Goal: Task Accomplishment & Management: Use online tool/utility

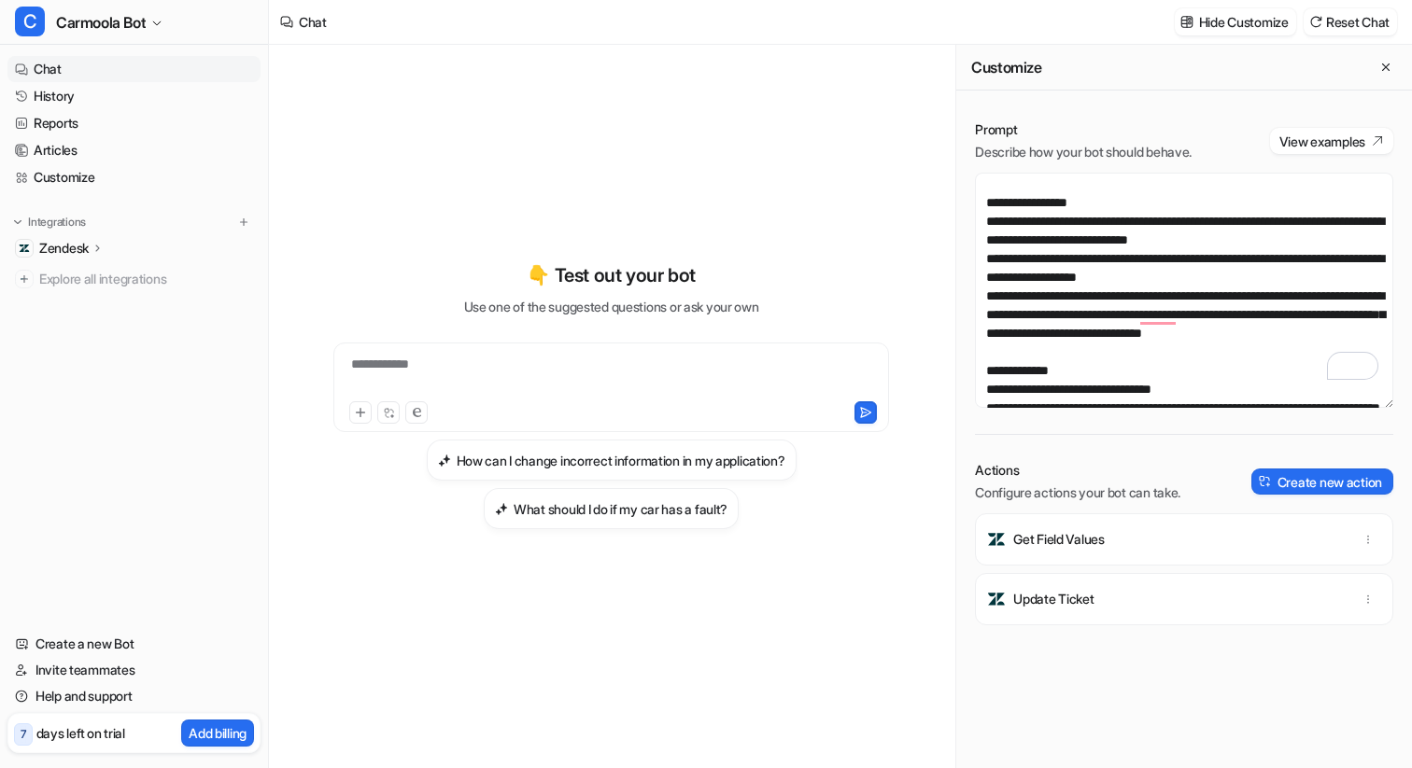
scroll to position [19, 0]
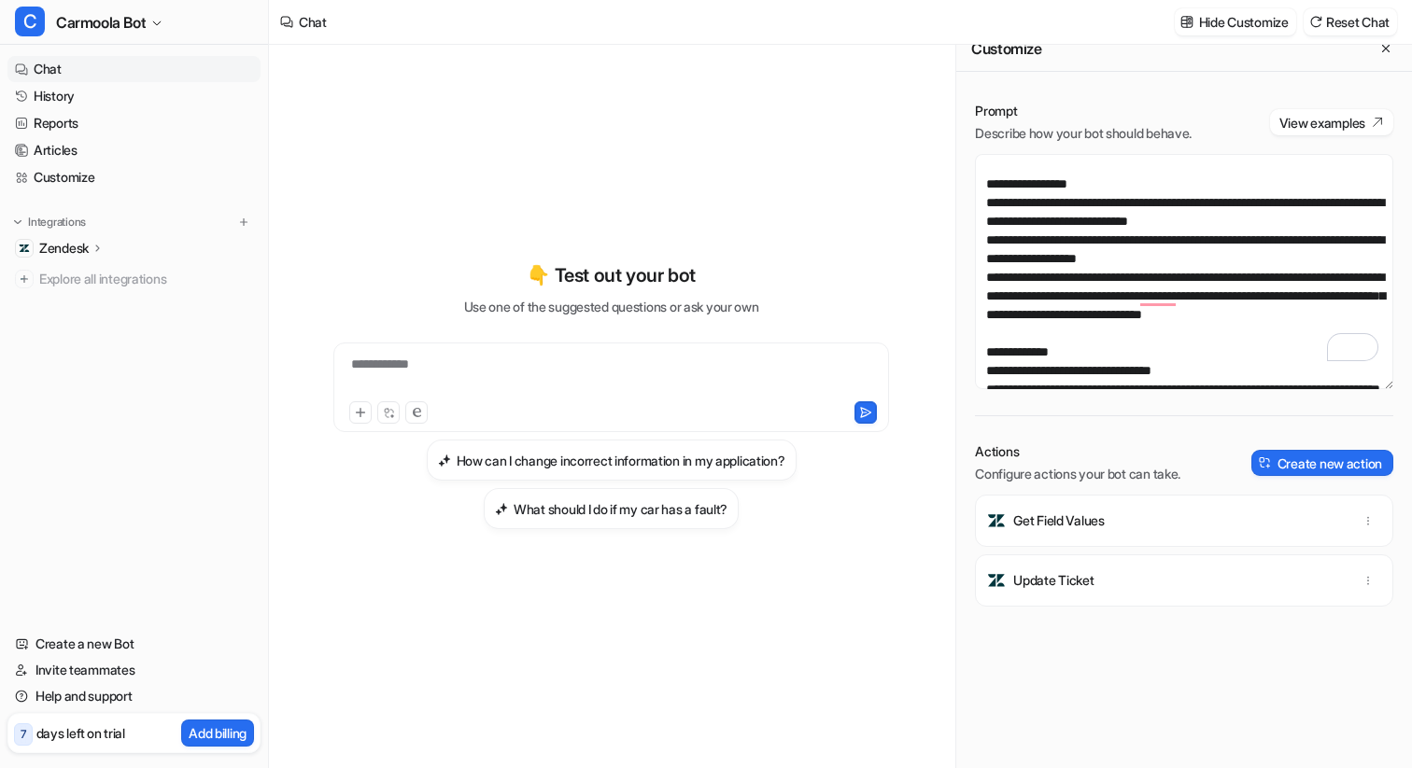
click at [115, 246] on div "Zendesk" at bounding box center [133, 248] width 253 height 26
click at [78, 308] on p "Sources" at bounding box center [78, 302] width 48 height 19
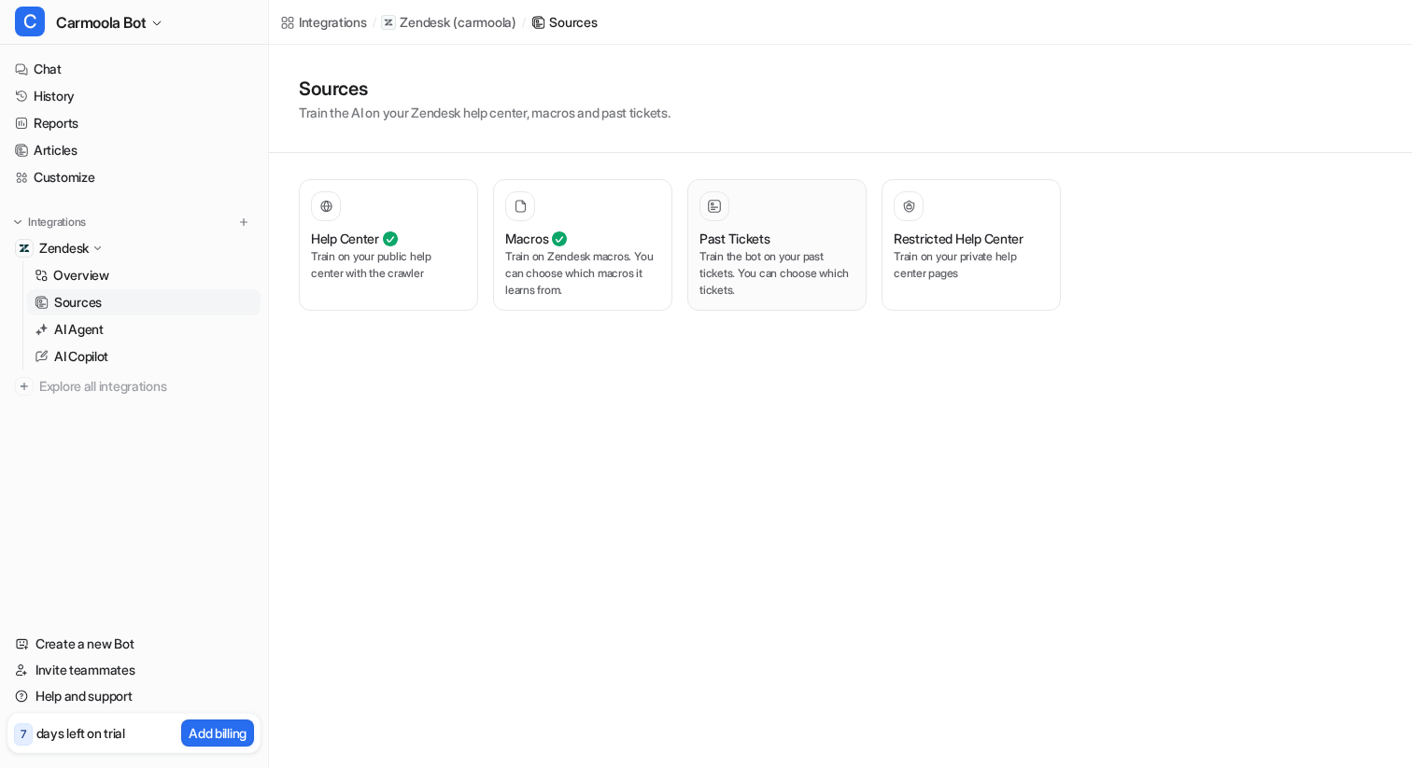
click at [801, 260] on p "Train the bot on your past tickets. You can choose which tickets." at bounding box center [776, 273] width 155 height 50
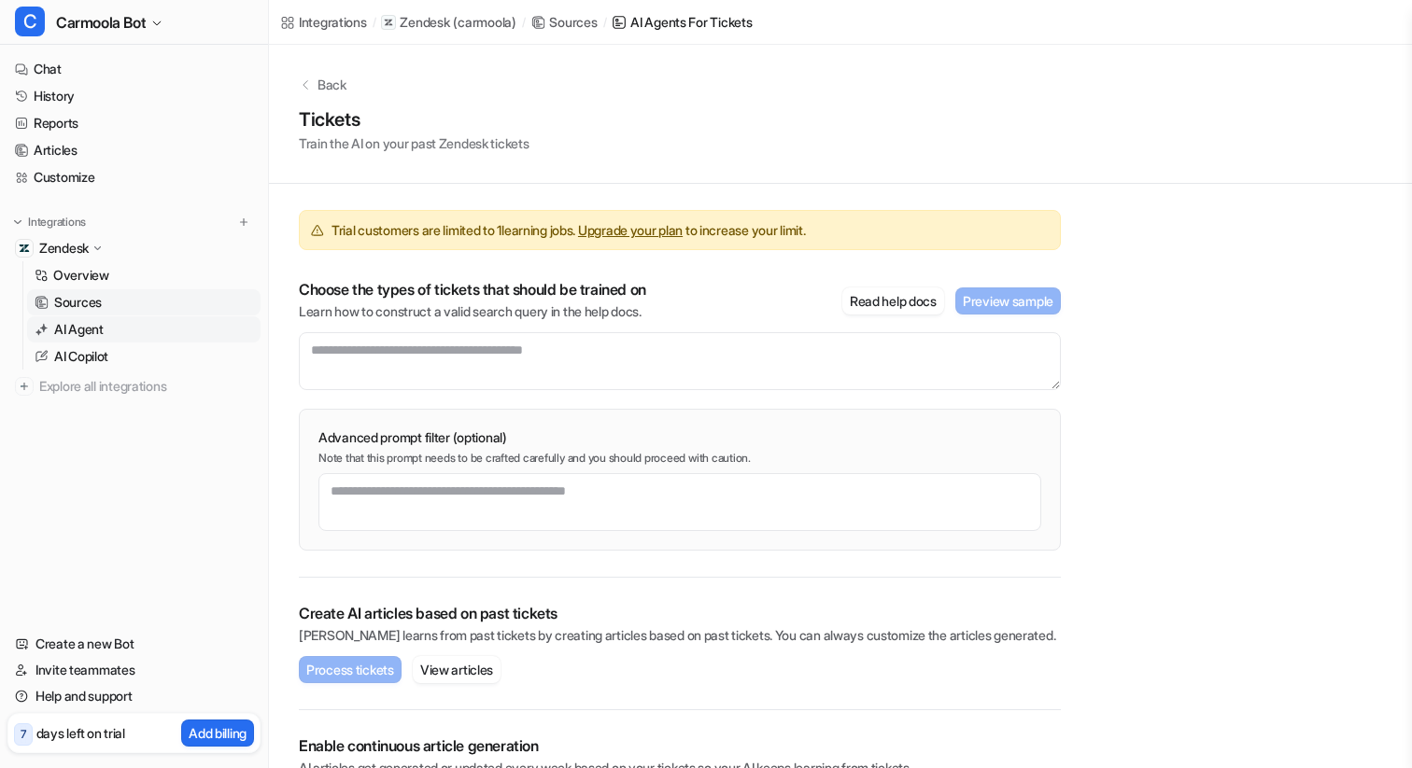
click at [93, 328] on p "AI Agent" at bounding box center [78, 329] width 49 height 19
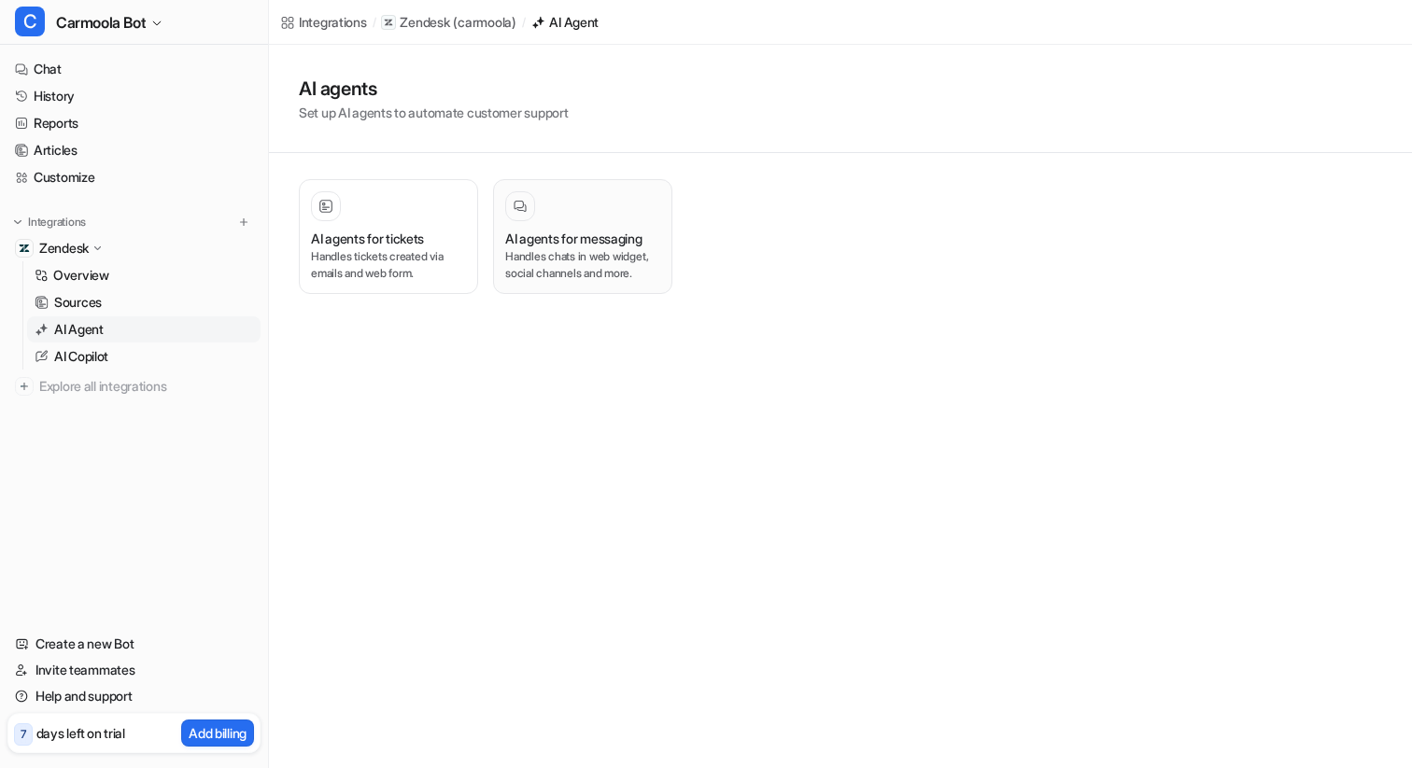
click at [590, 274] on p "Handles chats in web widget, social channels and more." at bounding box center [582, 265] width 155 height 34
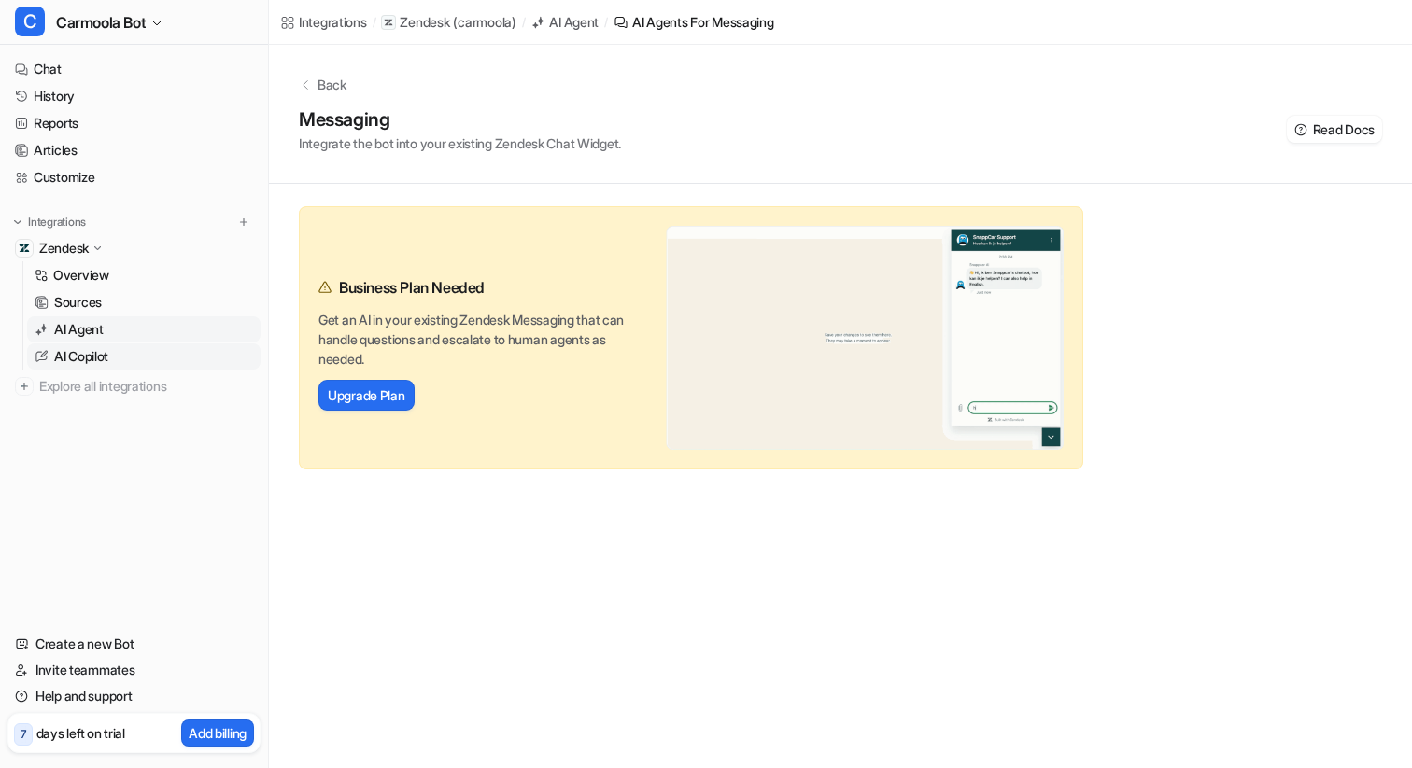
click at [146, 357] on link "AI Copilot" at bounding box center [143, 357] width 233 height 26
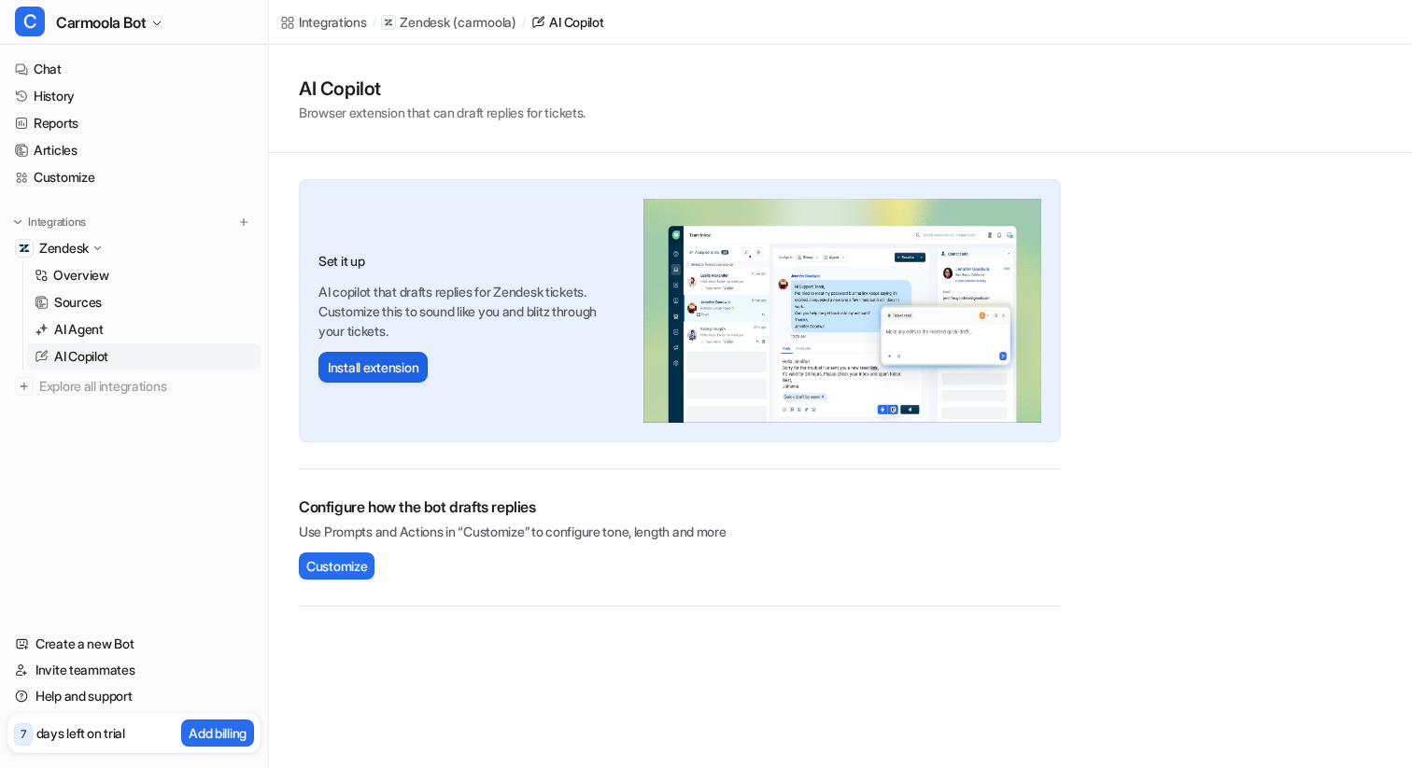
click at [388, 364] on button "Install extension" at bounding box center [372, 367] width 109 height 31
click at [73, 99] on link "History" at bounding box center [133, 96] width 253 height 26
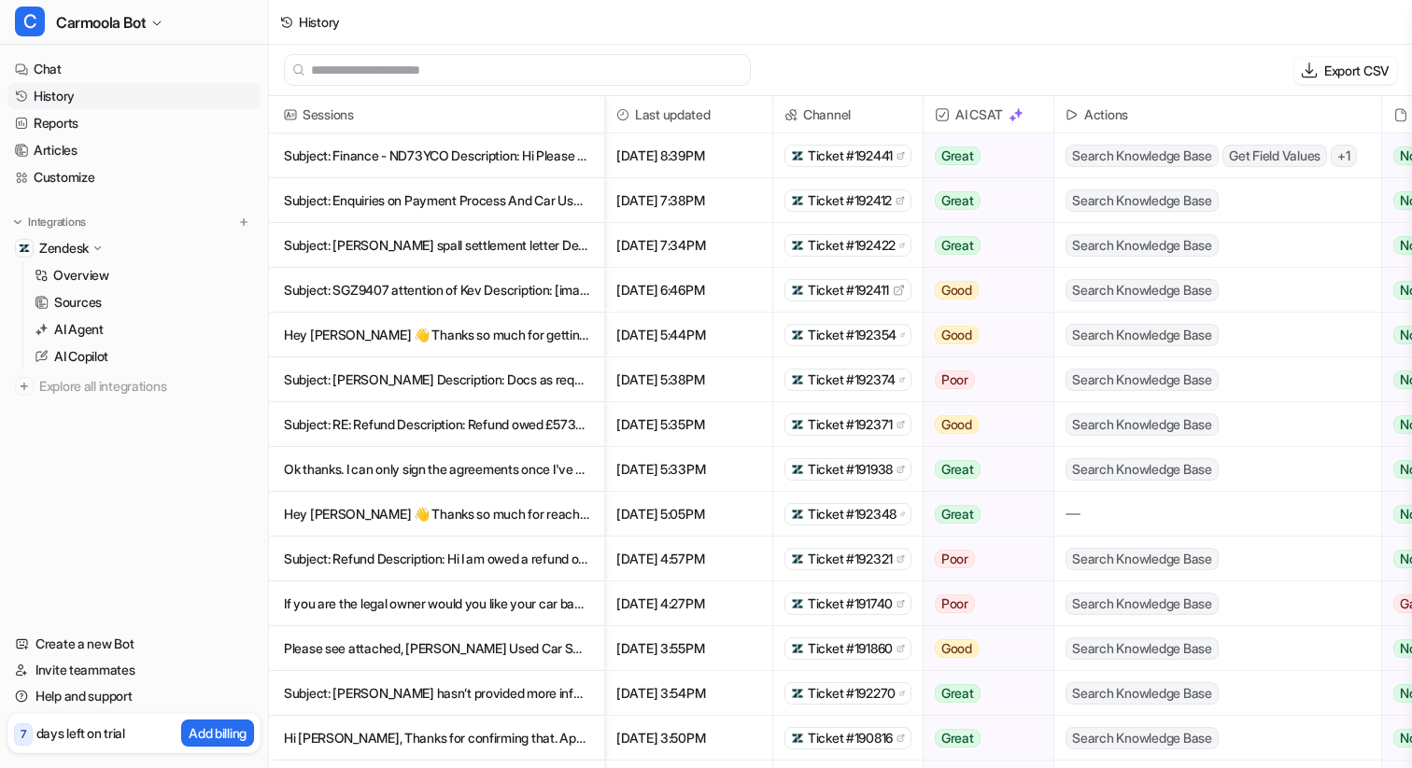
click at [443, 151] on p "Subject: Finance - ND73YCO Description: Hi Please see attached document to as" at bounding box center [436, 156] width 305 height 45
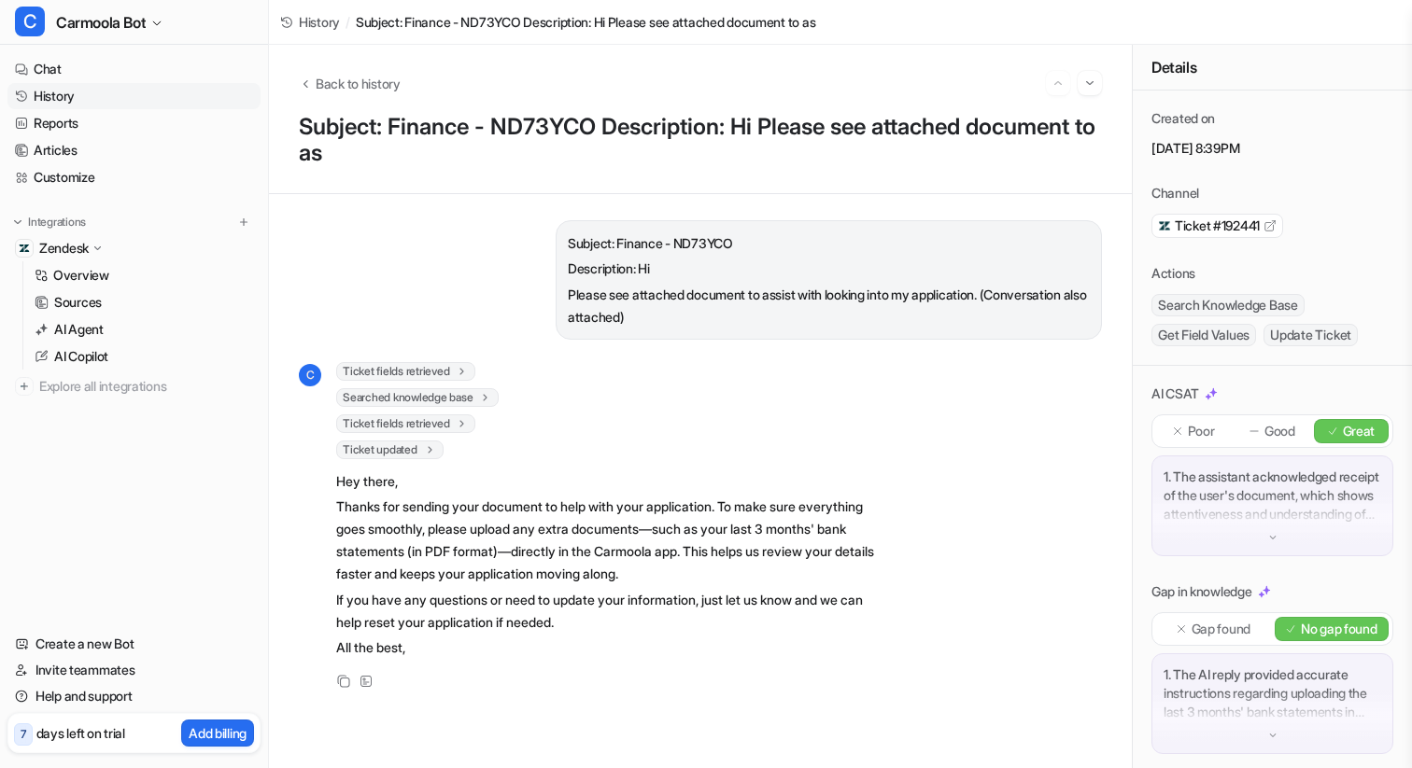
click at [109, 91] on link "History" at bounding box center [133, 96] width 253 height 26
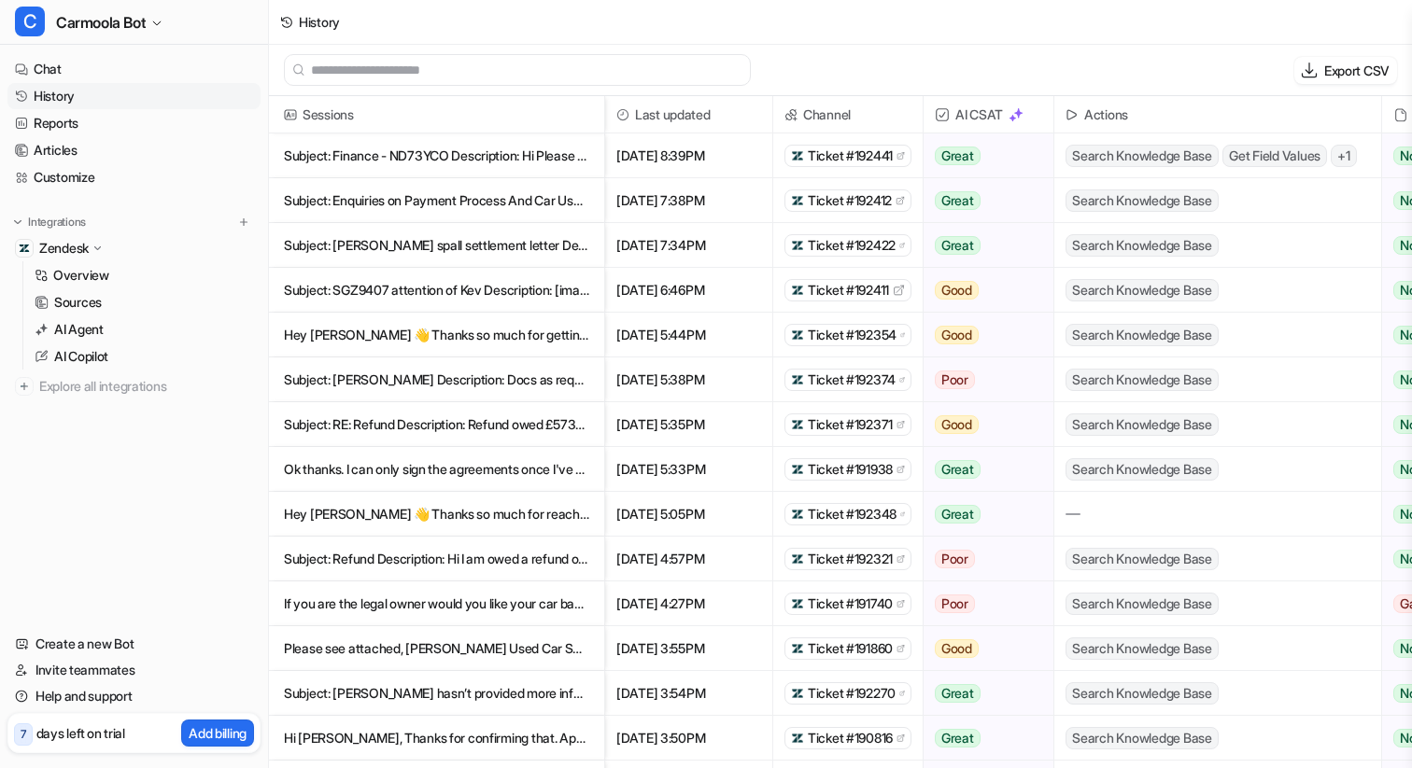
click at [515, 210] on p "Subject: Enquiries on Payment Process And Car Usage Description: HI I just want…" at bounding box center [436, 200] width 305 height 45
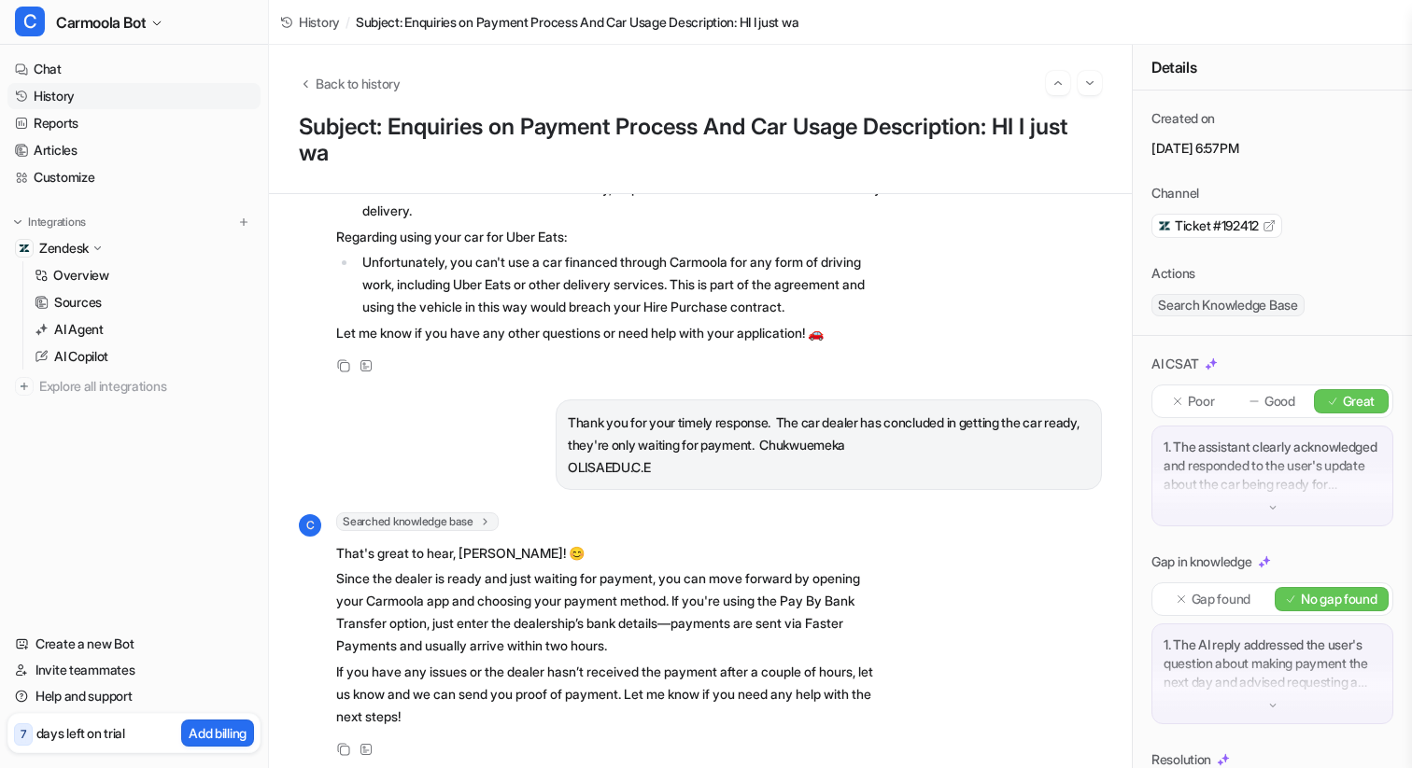
scroll to position [461, 0]
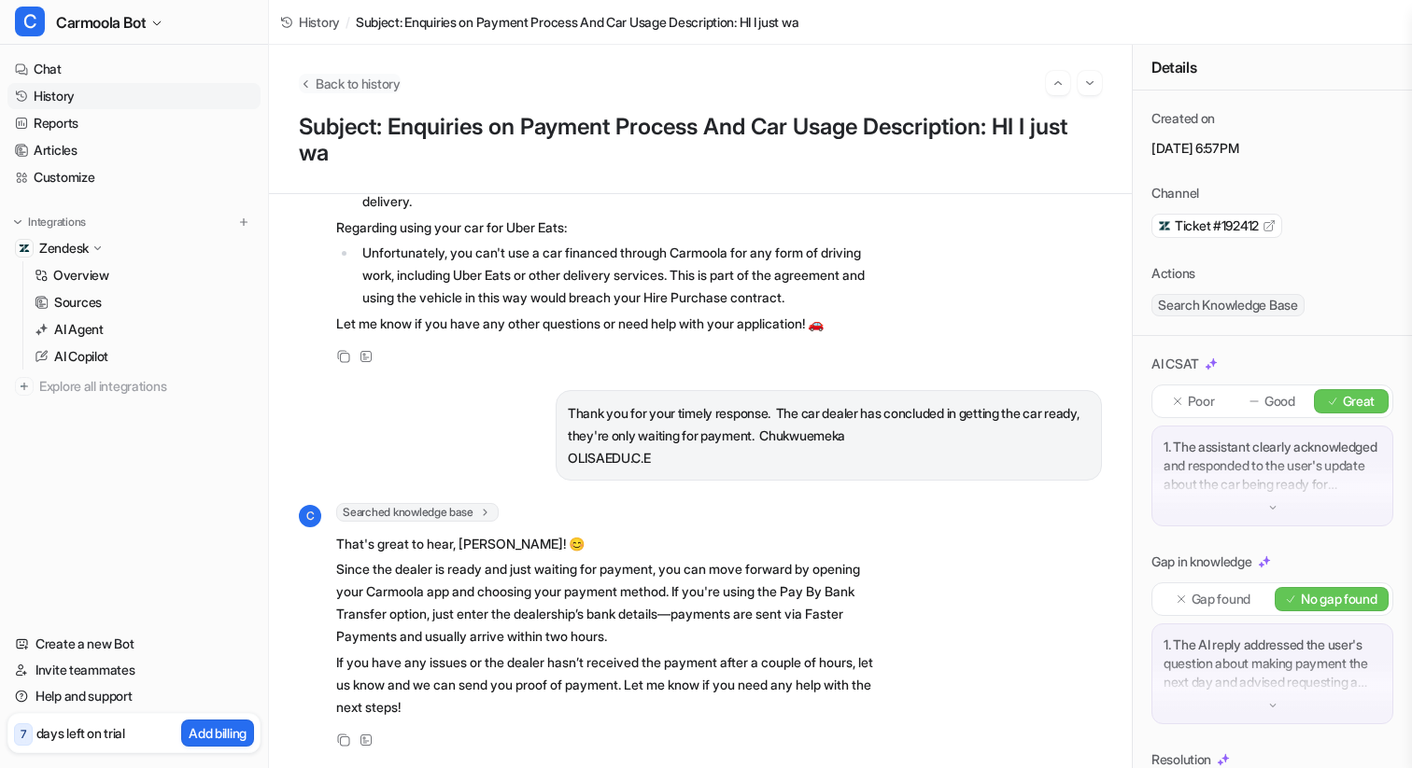
click at [328, 84] on span "Back to history" at bounding box center [358, 84] width 85 height 20
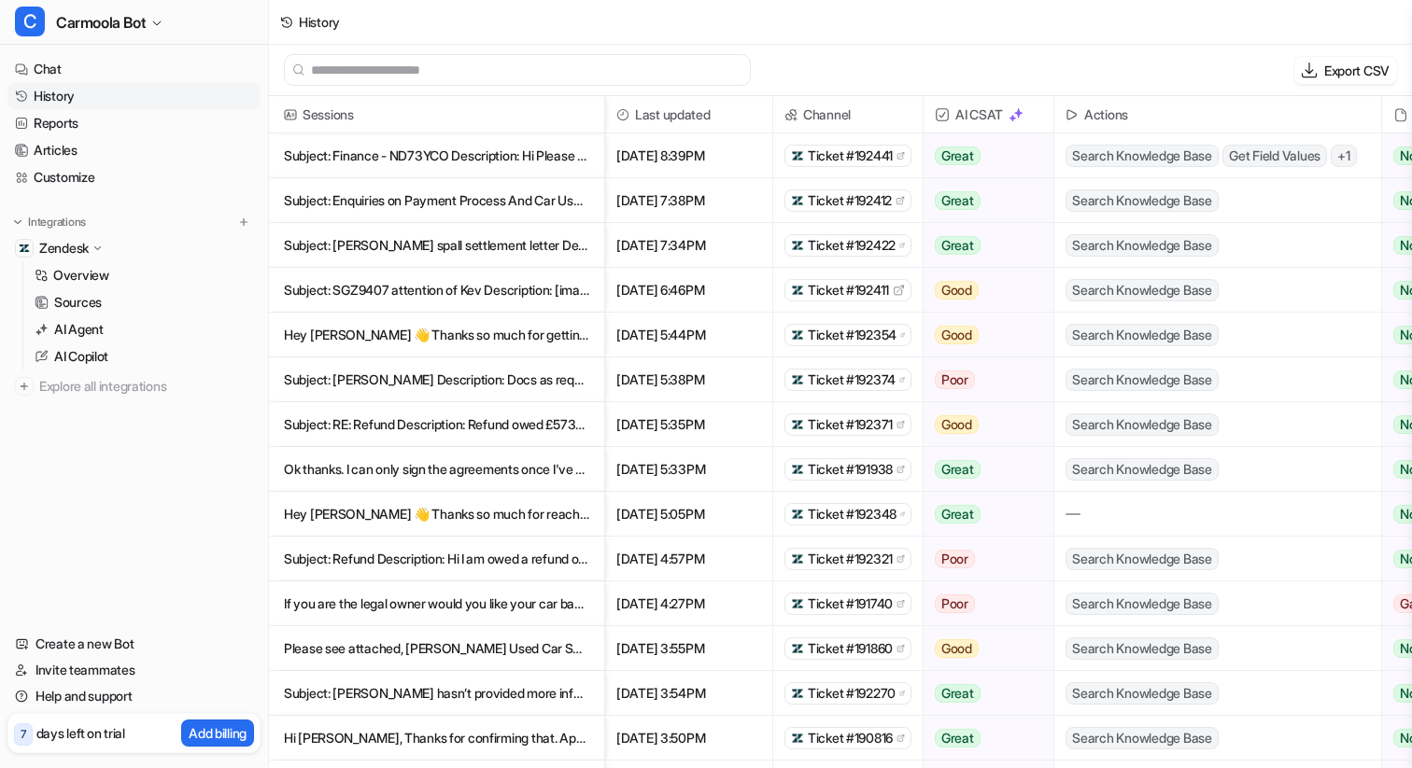
click at [1283, 155] on span "Get Field Values" at bounding box center [1274, 156] width 105 height 22
click at [522, 153] on p "Subject: Finance - ND73YCO Description: Hi Please see attached document to as" at bounding box center [436, 156] width 305 height 45
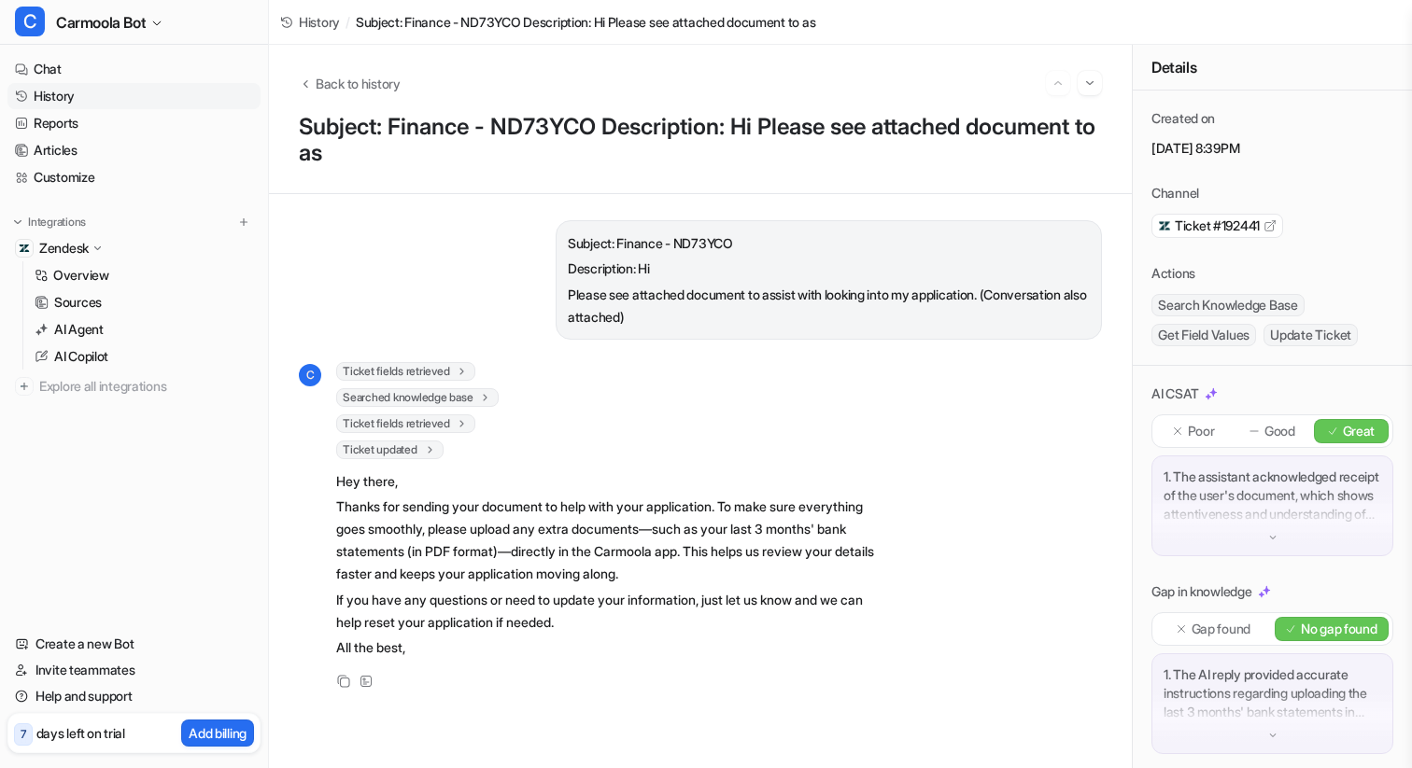
click at [414, 370] on span "Ticket fields retrieved" at bounding box center [405, 371] width 139 height 19
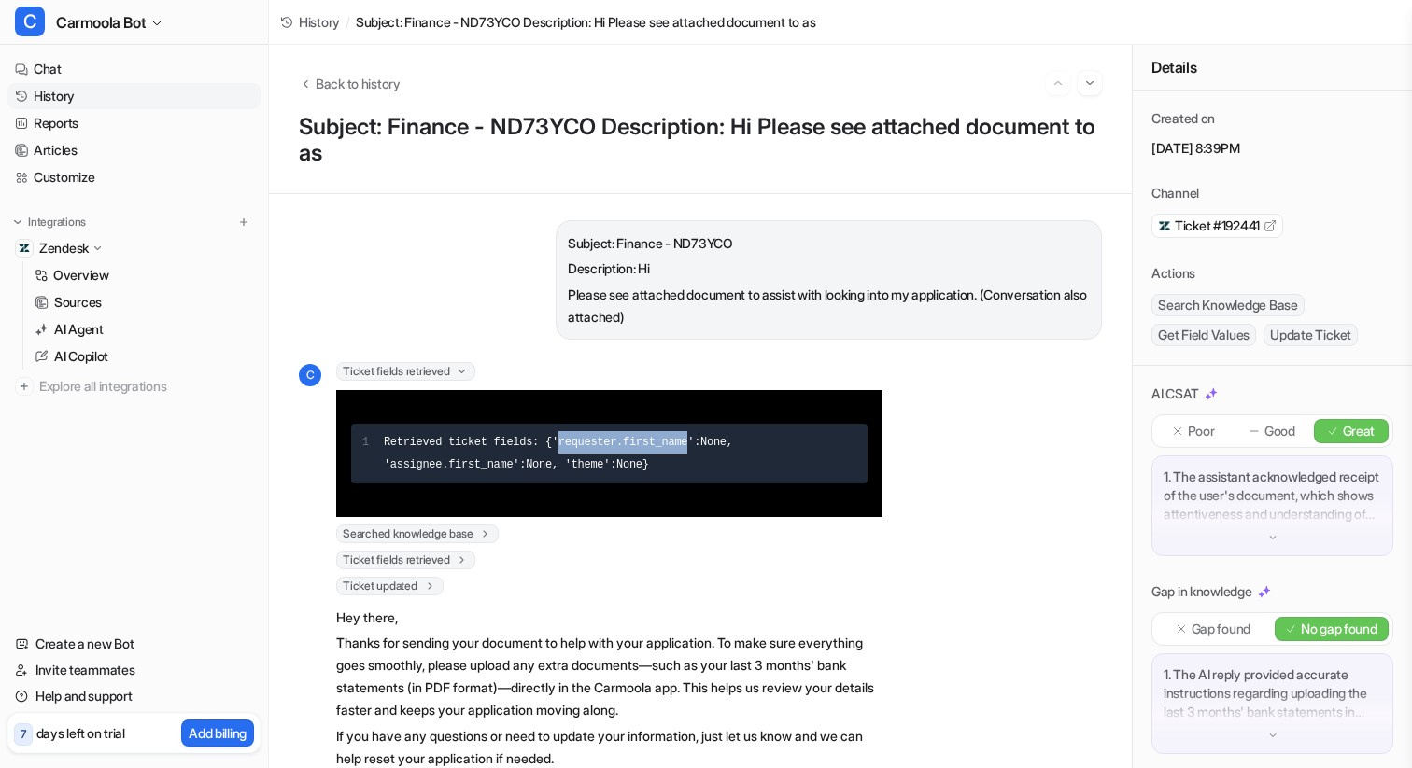
drag, startPoint x: 559, startPoint y: 443, endPoint x: 686, endPoint y: 443, distance: 127.0
click at [686, 443] on span "'requester.first_name'" at bounding box center [623, 442] width 142 height 13
click at [429, 565] on span "Ticket fields retrieved" at bounding box center [405, 560] width 139 height 19
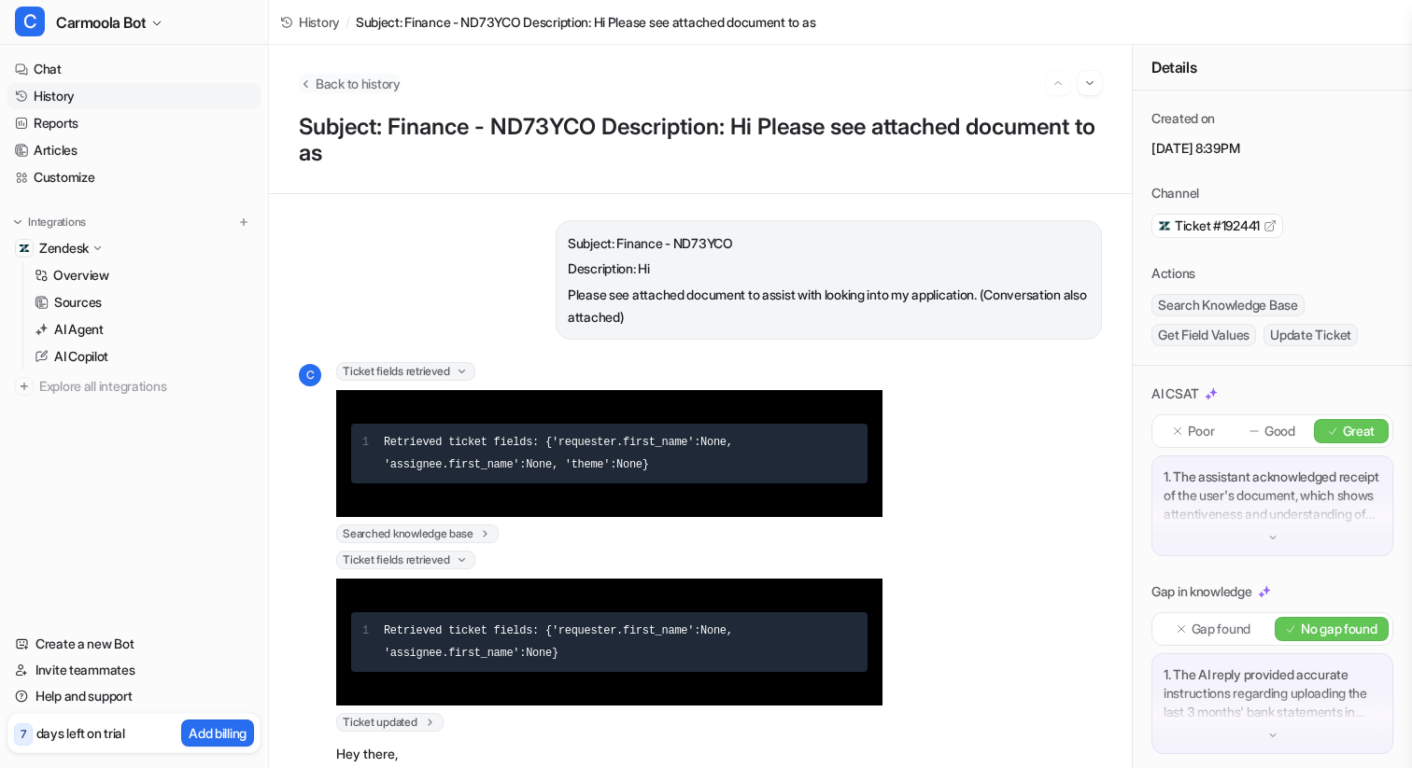
click at [375, 86] on span "Back to history" at bounding box center [358, 84] width 85 height 20
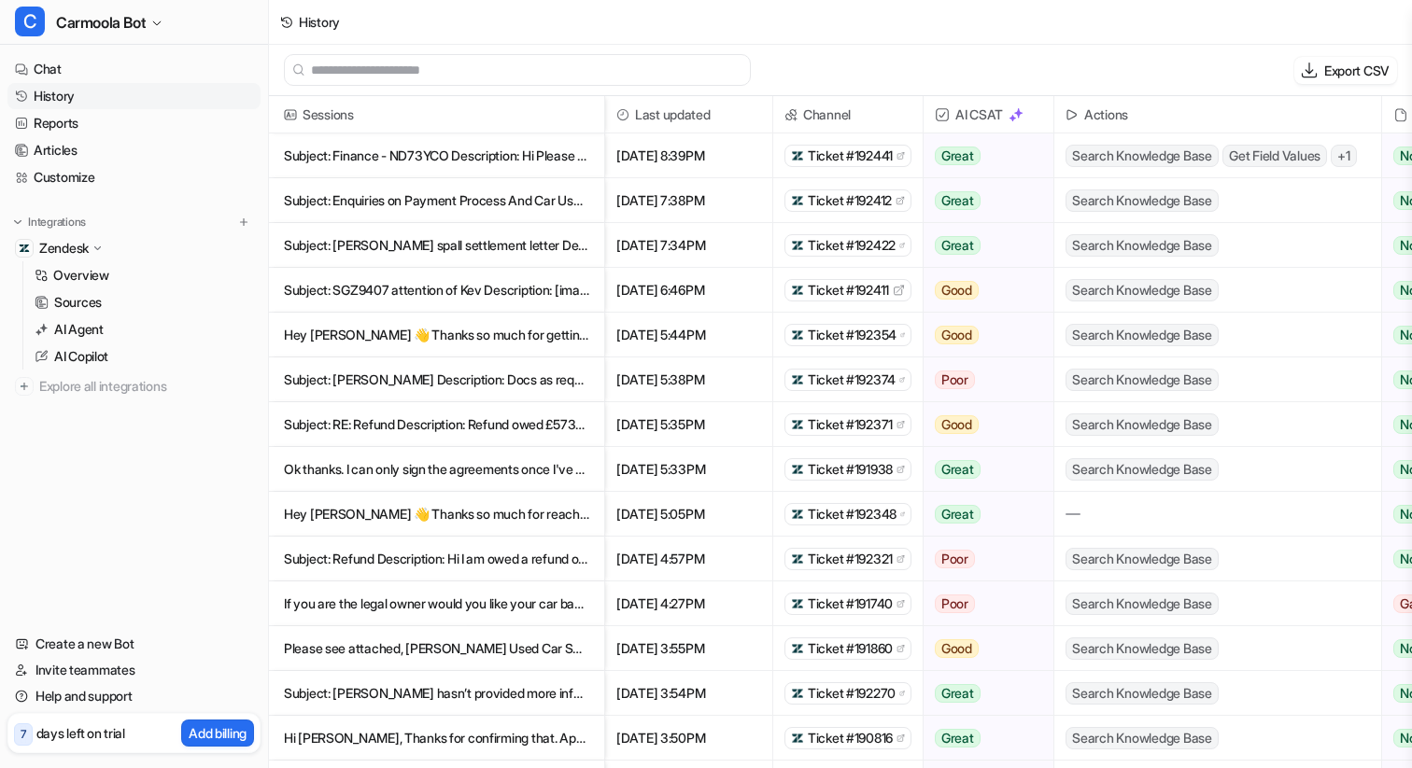
click at [880, 155] on span "Ticket #192441" at bounding box center [850, 156] width 85 height 19
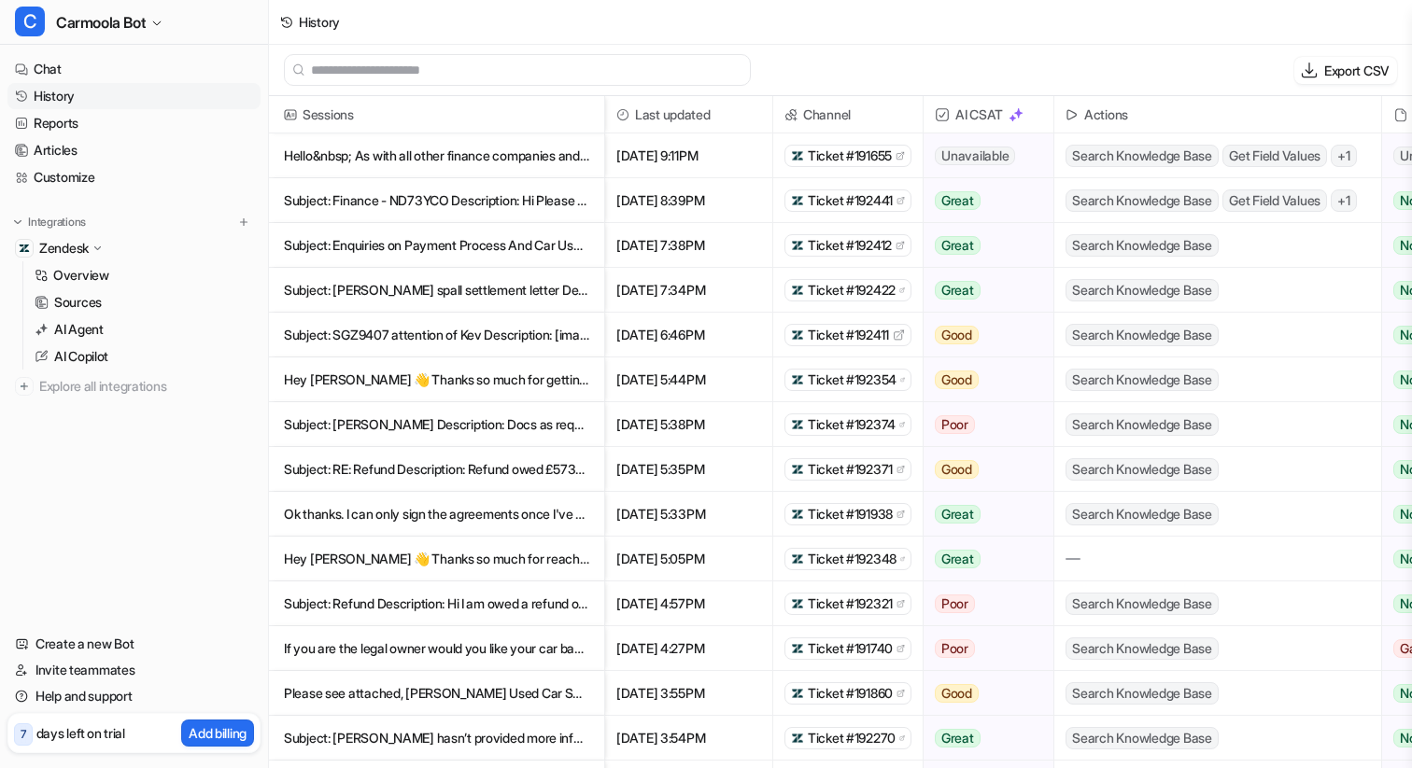
click at [462, 152] on p "Hello&nbsp; As with all other finance companies and this never an issue" at bounding box center [436, 156] width 305 height 45
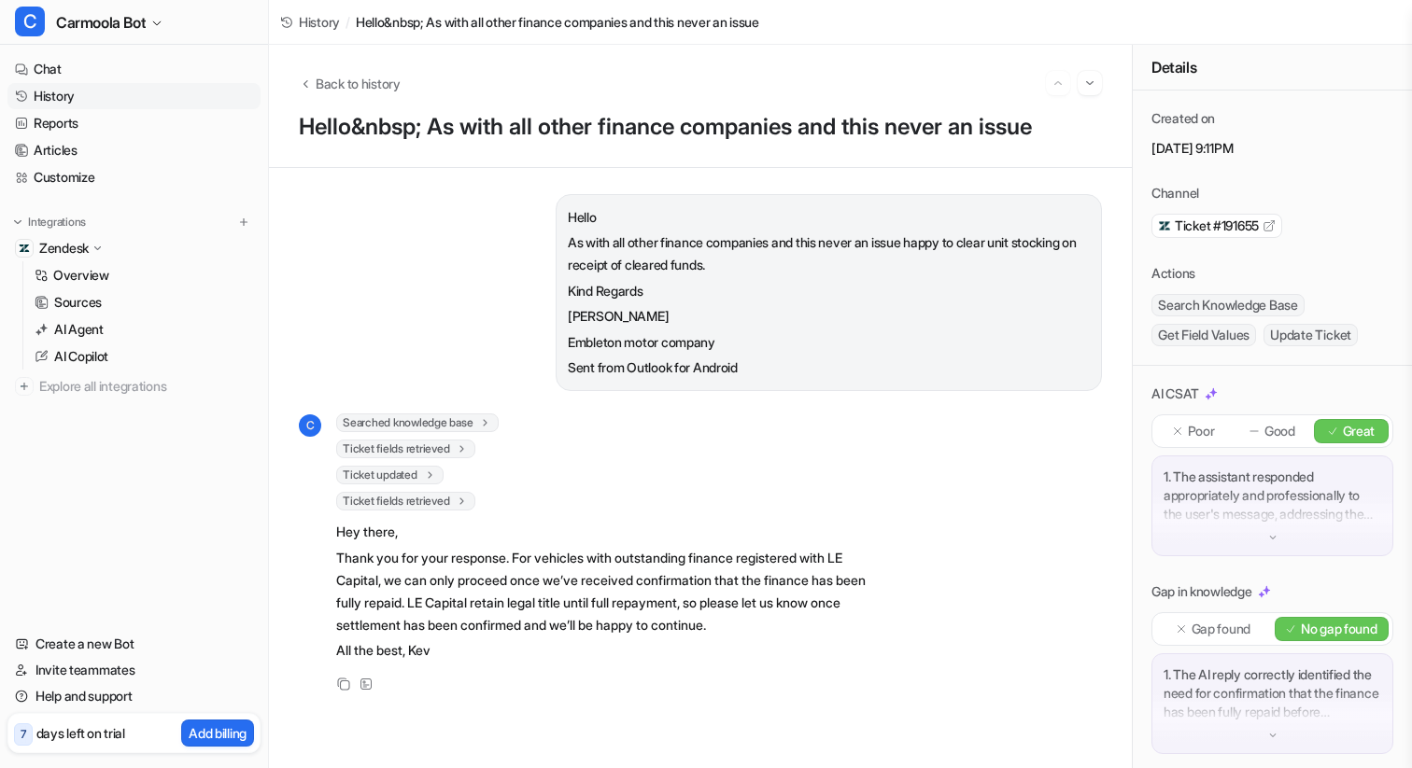
click at [426, 452] on span "Ticket fields retrieved" at bounding box center [405, 449] width 139 height 19
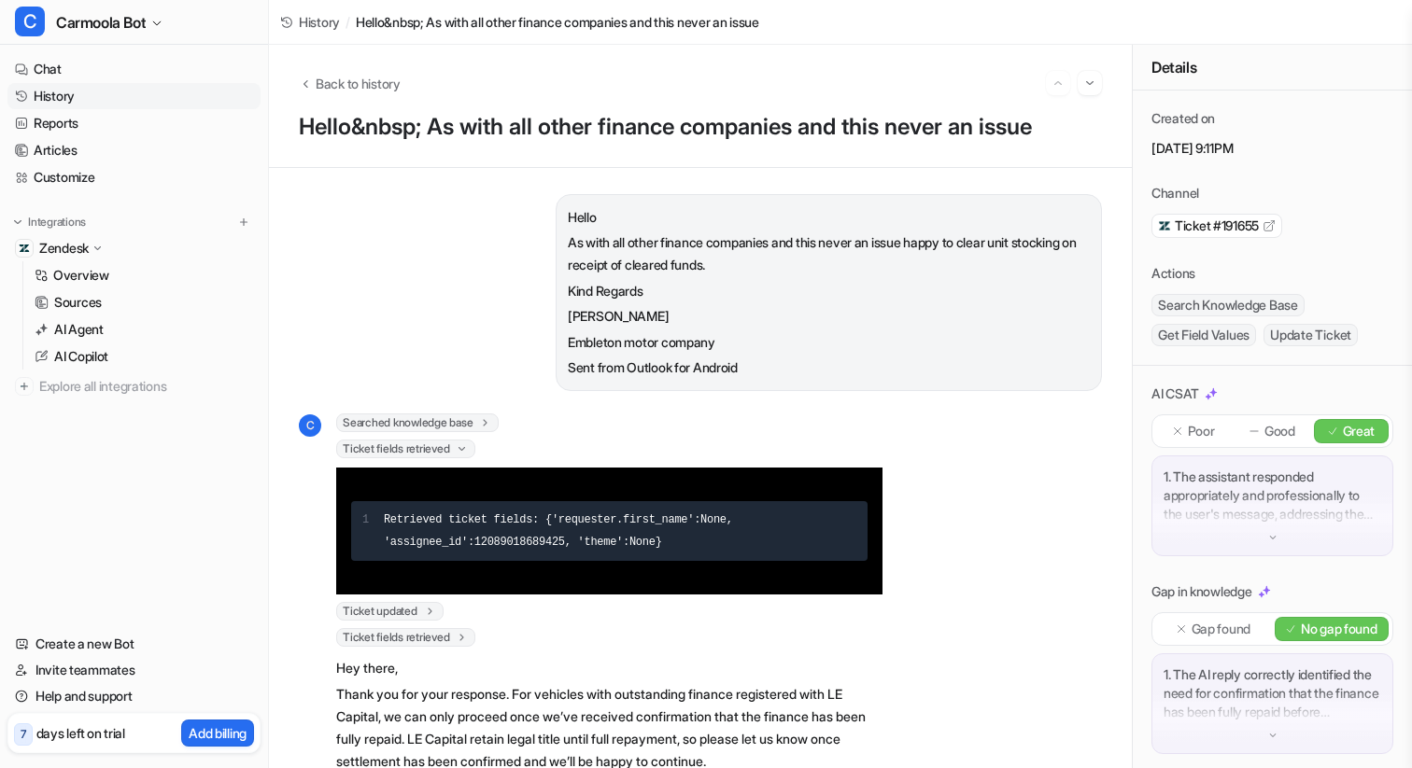
click at [409, 608] on span "Ticket updated" at bounding box center [389, 611] width 107 height 19
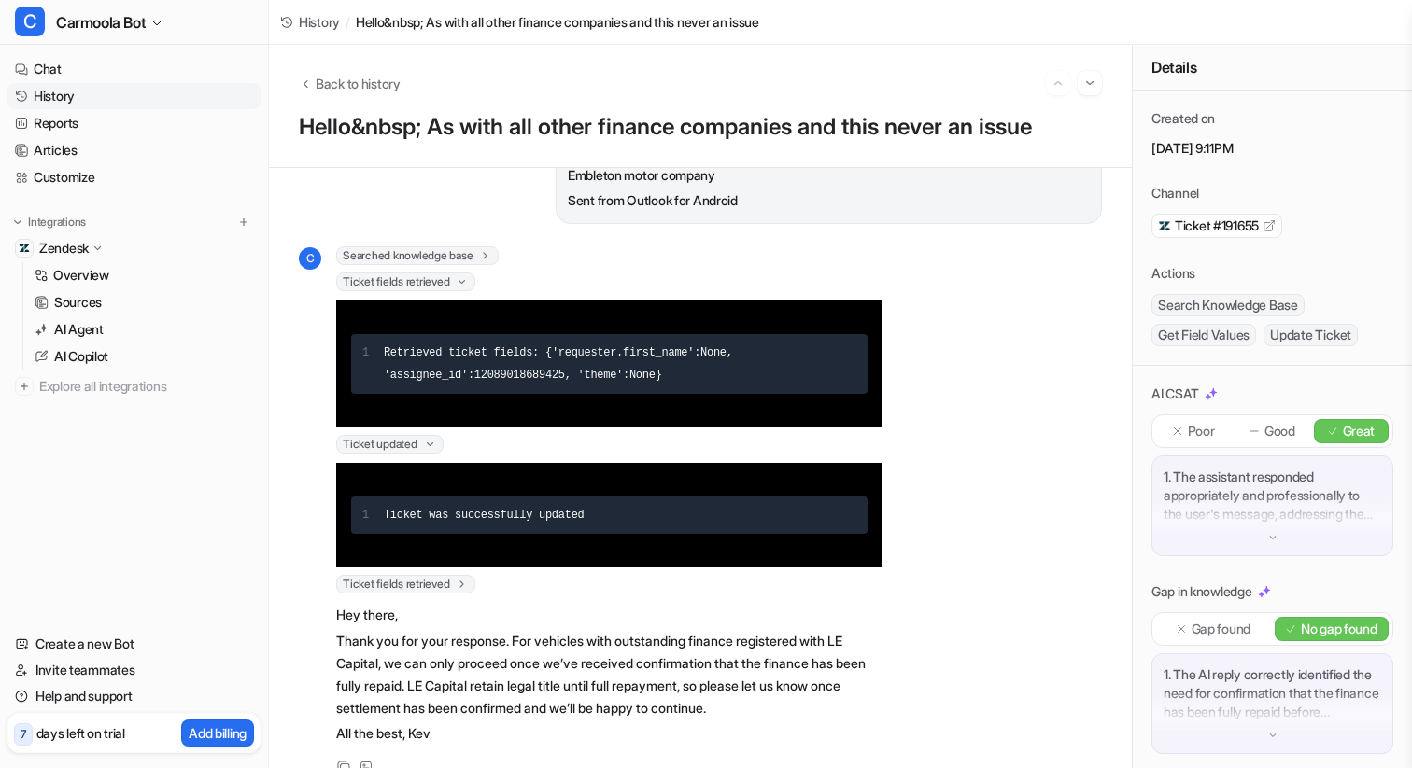
scroll to position [193, 0]
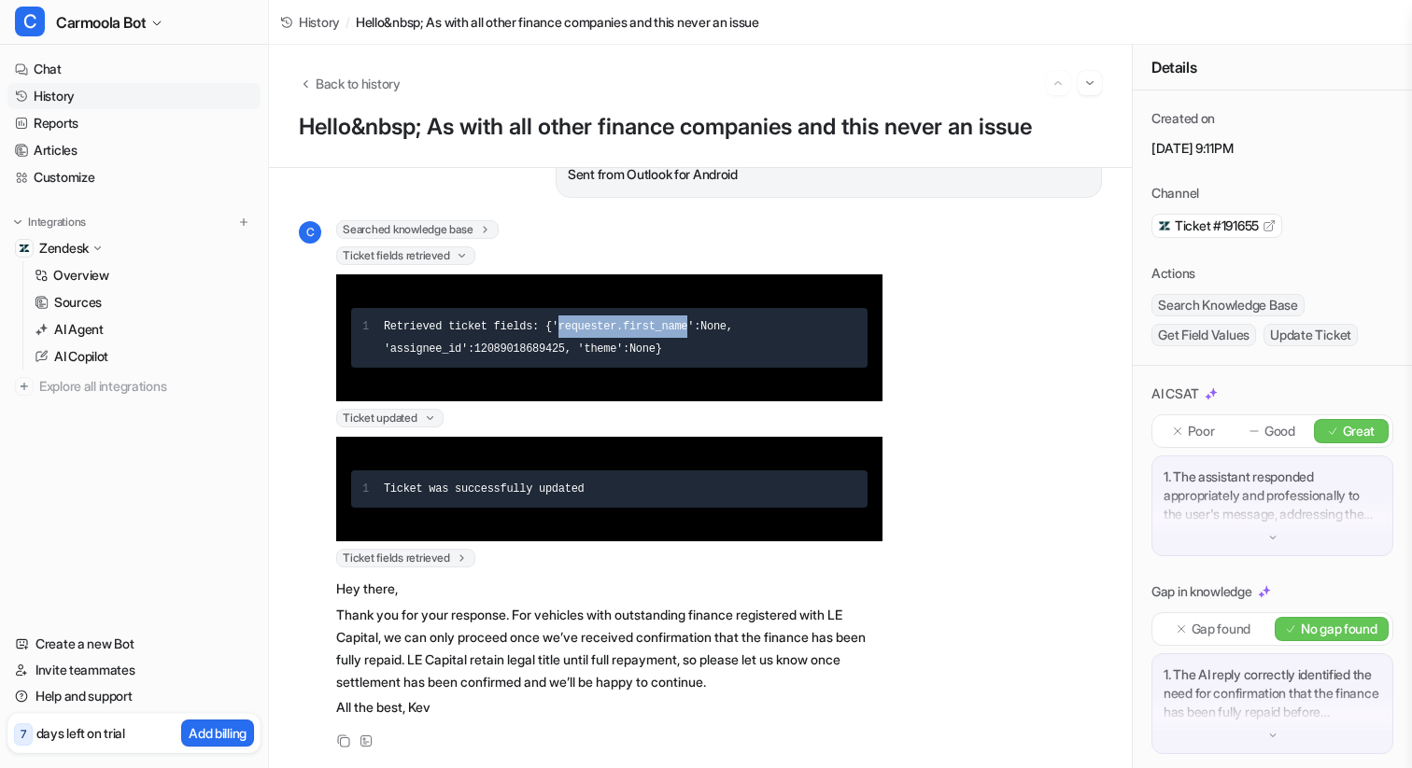
drag, startPoint x: 560, startPoint y: 325, endPoint x: 689, endPoint y: 325, distance: 128.8
click at [689, 325] on span "'requester.first_name'" at bounding box center [623, 326] width 142 height 13
drag, startPoint x: 554, startPoint y: 326, endPoint x: 693, endPoint y: 325, distance: 139.1
click at [693, 325] on span "'requester.first_name'" at bounding box center [623, 326] width 142 height 13
copy span "'requester.first_name'"
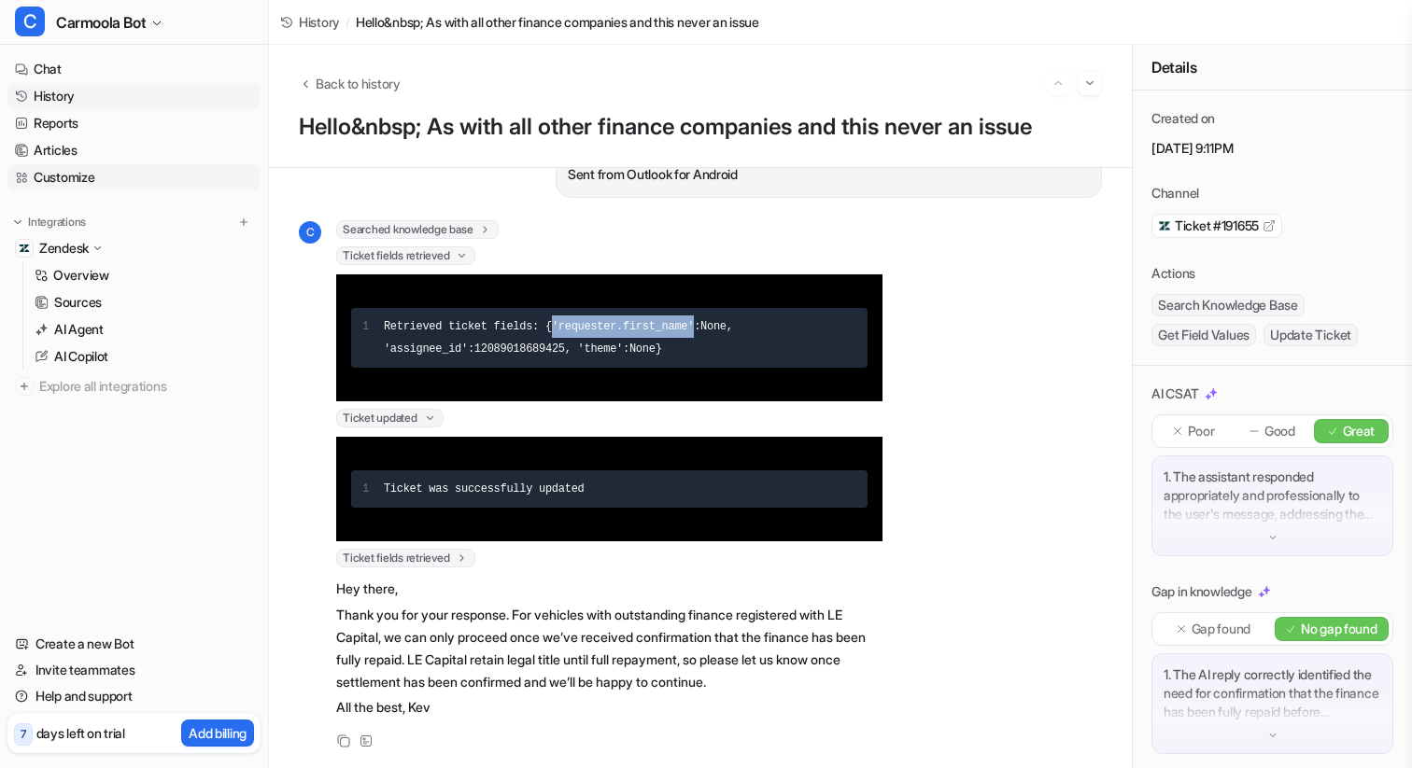
click at [83, 175] on link "Customize" at bounding box center [133, 177] width 253 height 26
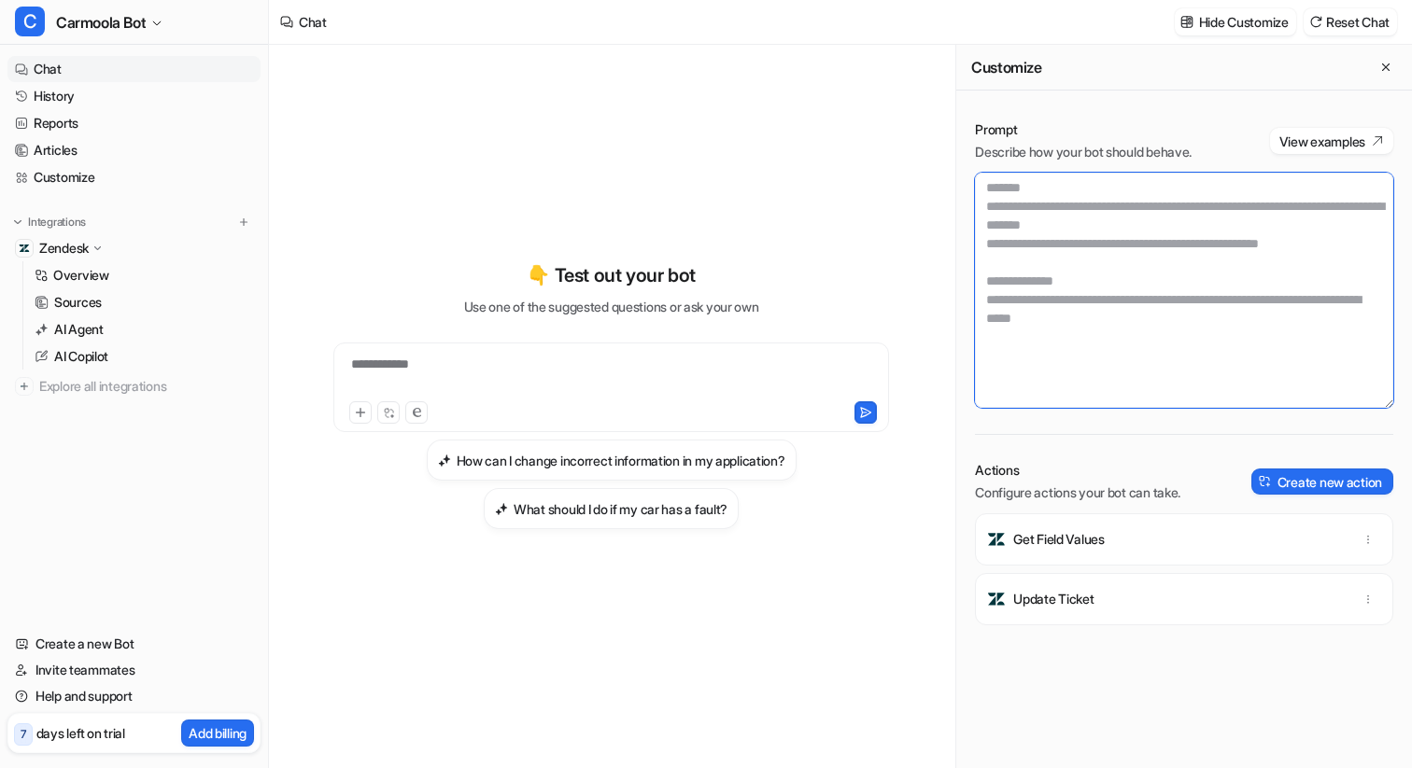
scroll to position [149, 0]
drag, startPoint x: 1262, startPoint y: 280, endPoint x: 1190, endPoint y: 279, distance: 71.9
click at [1190, 279] on textarea "To enrich screen reader interactions, please activate Accessibility in Grammarl…" at bounding box center [1184, 290] width 418 height 235
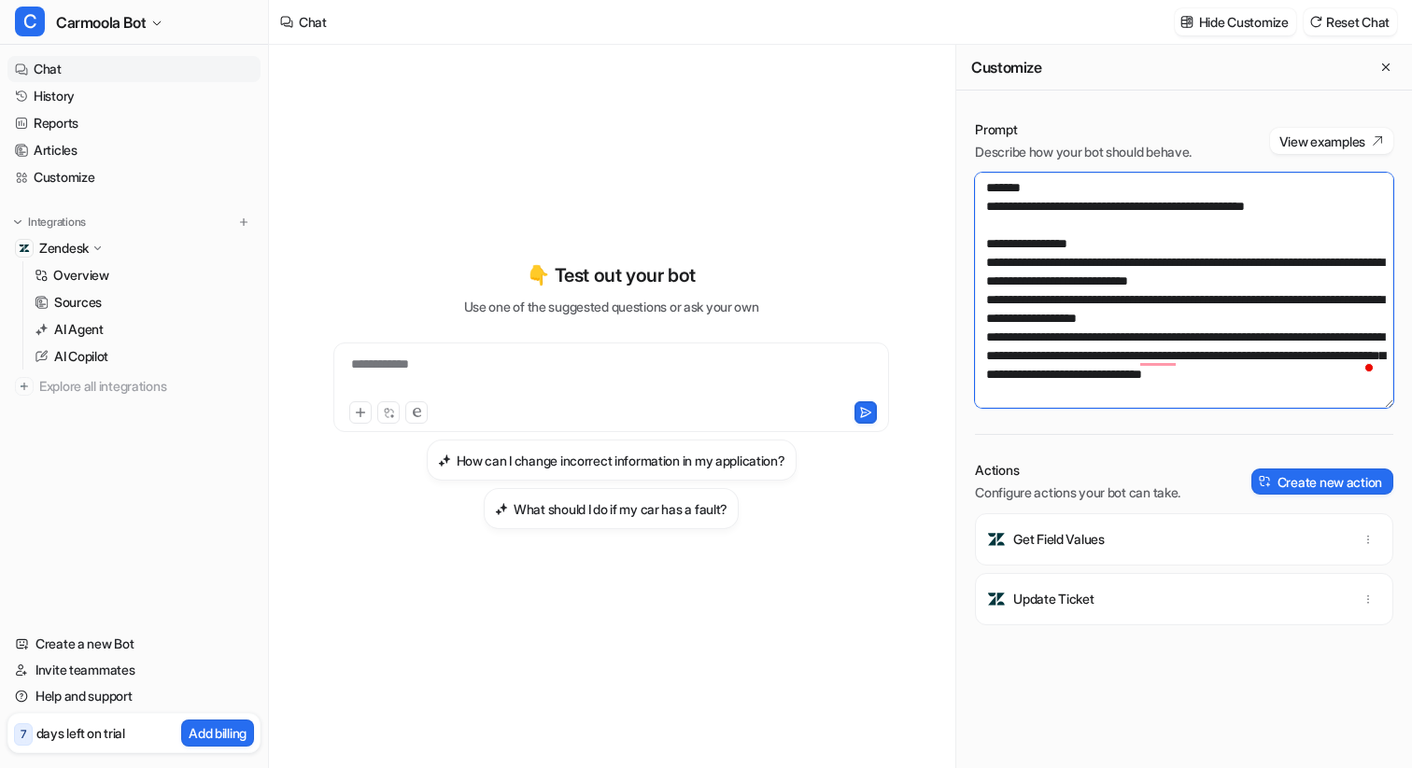
paste textarea "**********"
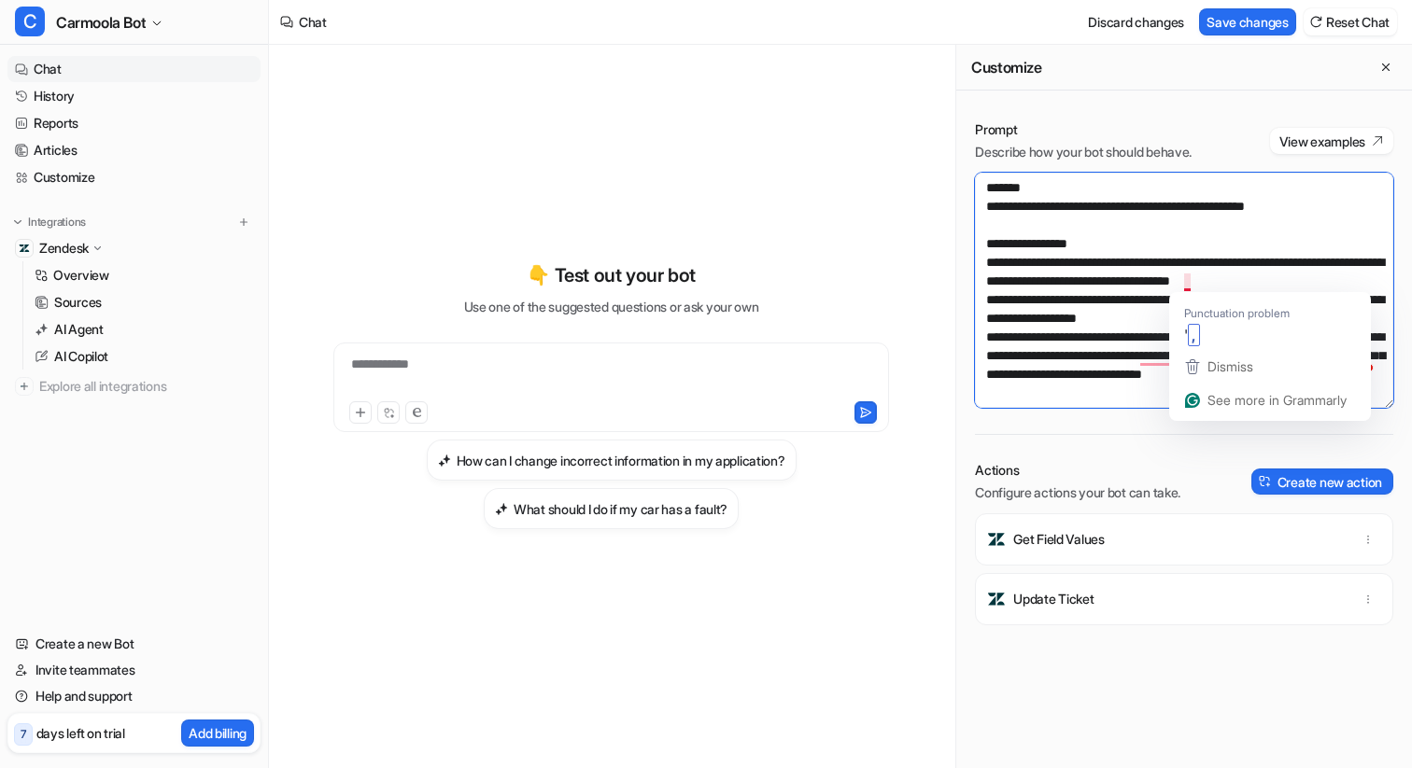
click at [1191, 282] on textarea "**********" at bounding box center [1184, 290] width 418 height 235
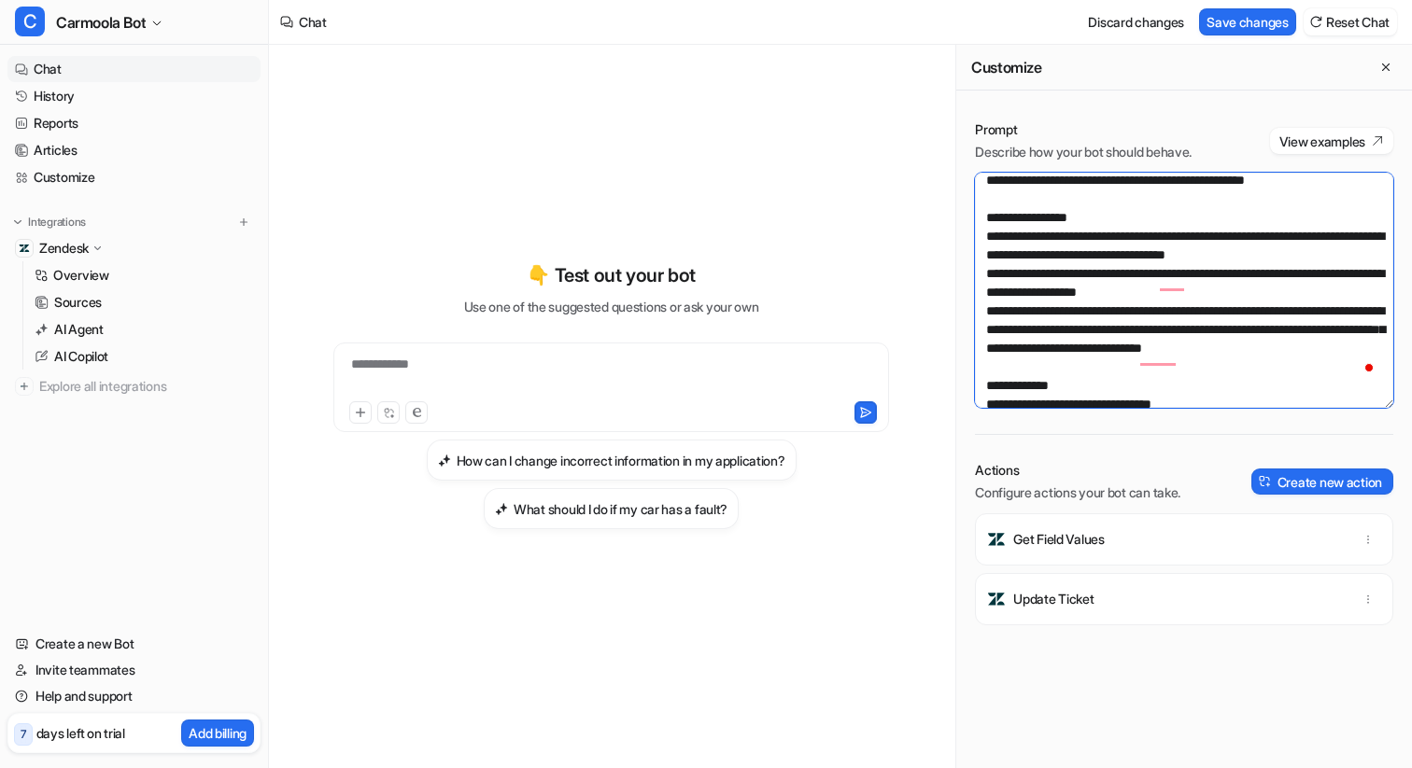
scroll to position [182, 0]
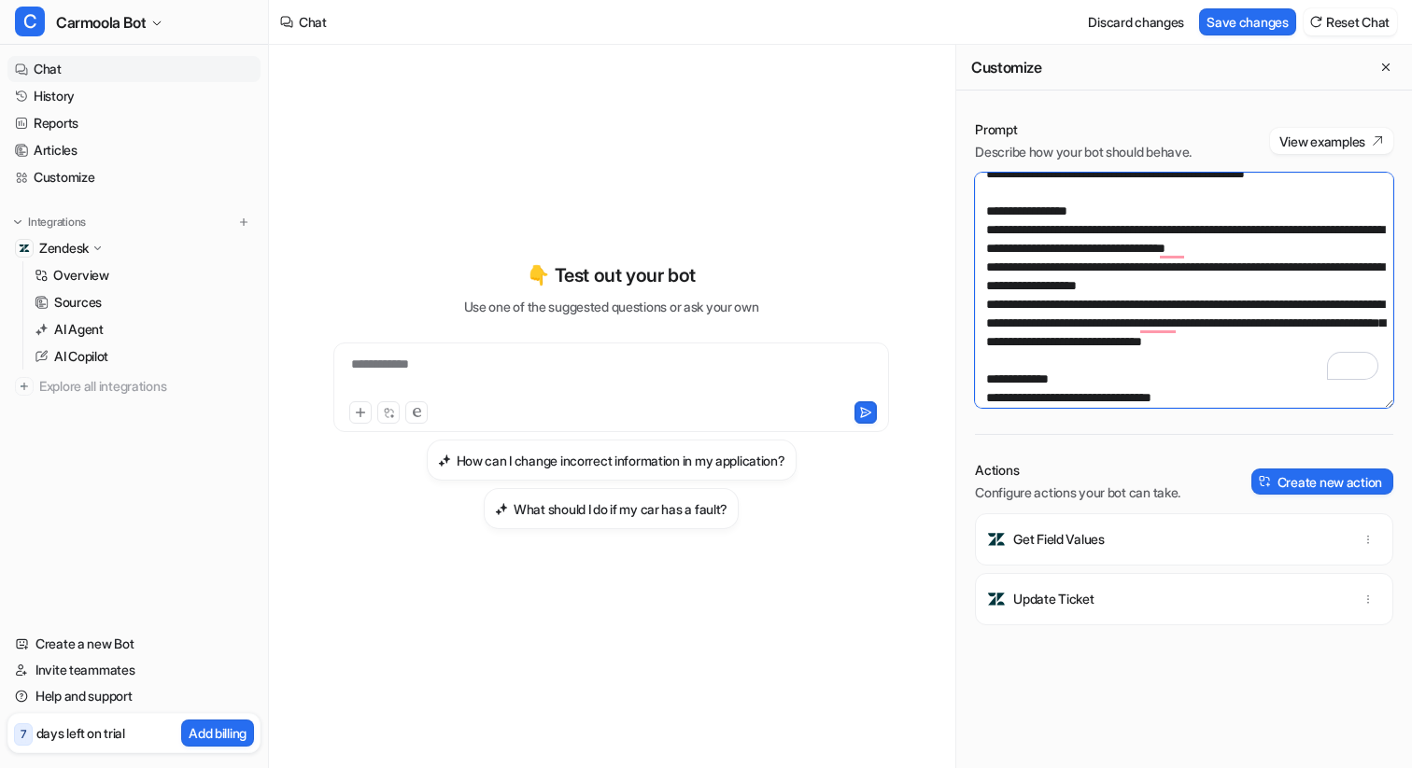
drag, startPoint x: 1246, startPoint y: 251, endPoint x: 1308, endPoint y: 246, distance: 62.7
click at [1308, 246] on textarea "**********" at bounding box center [1184, 290] width 418 height 235
click at [1205, 305] on textarea "**********" at bounding box center [1184, 290] width 418 height 235
drag, startPoint x: 1010, startPoint y: 325, endPoint x: 1133, endPoint y: 323, distance: 123.3
click at [1133, 323] on textarea "**********" at bounding box center [1184, 290] width 418 height 235
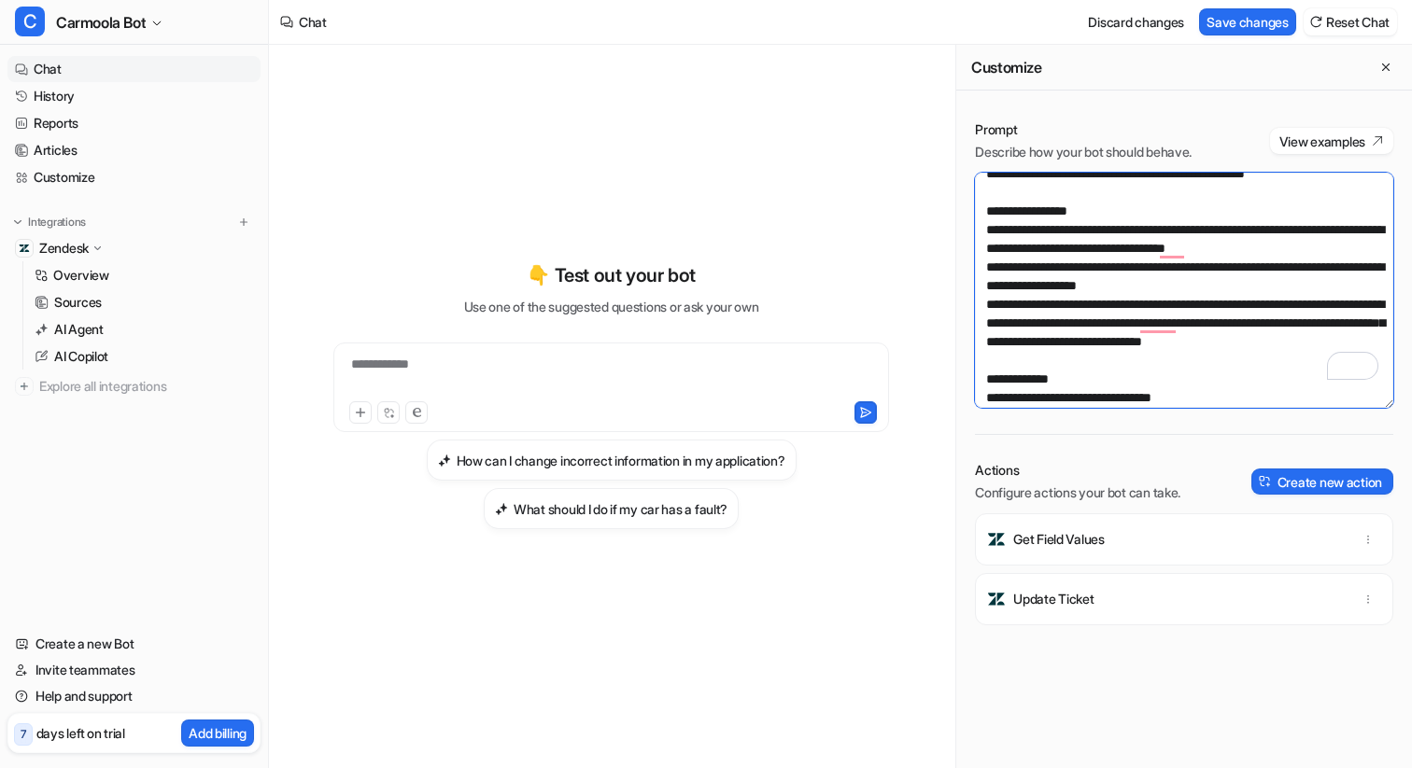
click at [1062, 322] on textarea "**********" at bounding box center [1184, 290] width 418 height 235
click at [1134, 320] on textarea "**********" at bounding box center [1184, 290] width 418 height 235
paste textarea "To enrich screen reader interactions, please activate Accessibility in Grammarl…"
type textarea "**********"
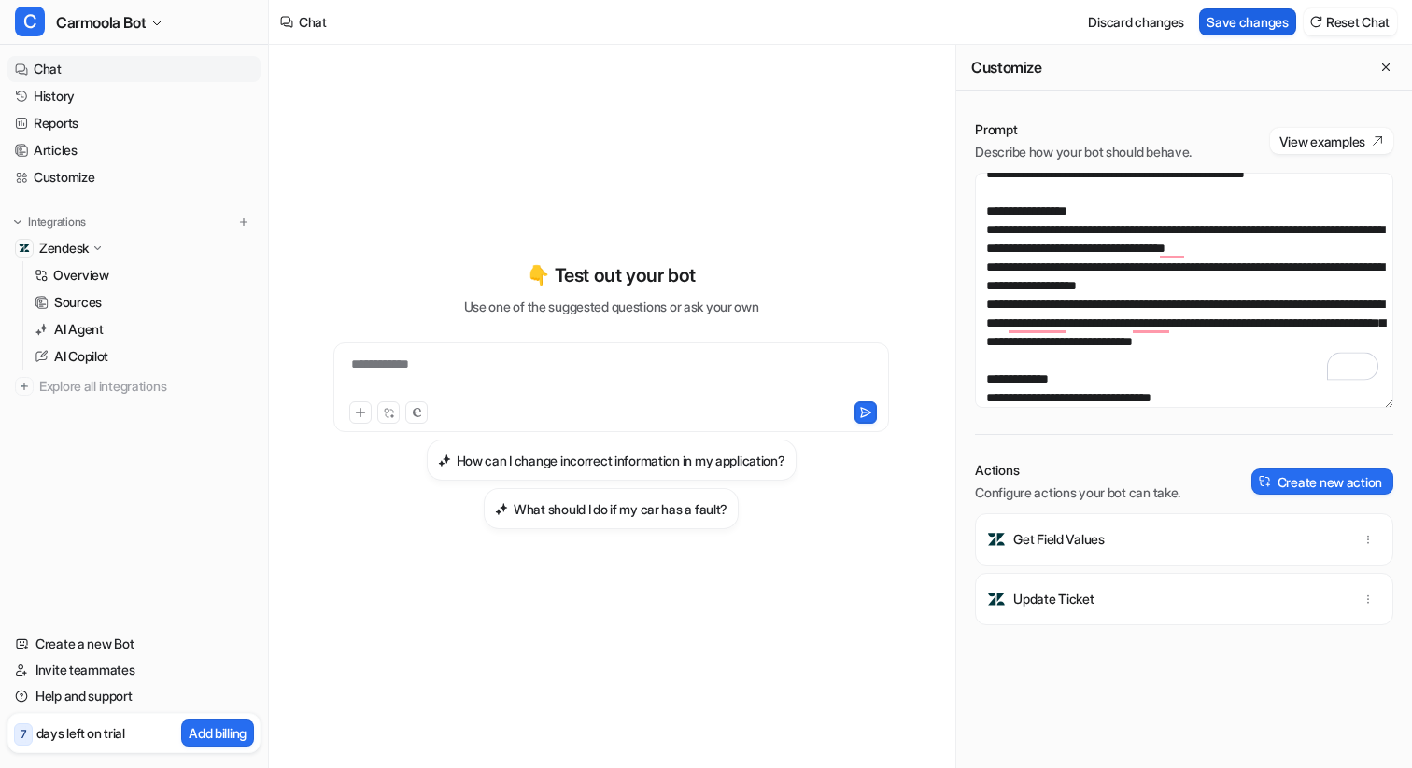
click at [1263, 23] on button "Save changes" at bounding box center [1247, 21] width 97 height 27
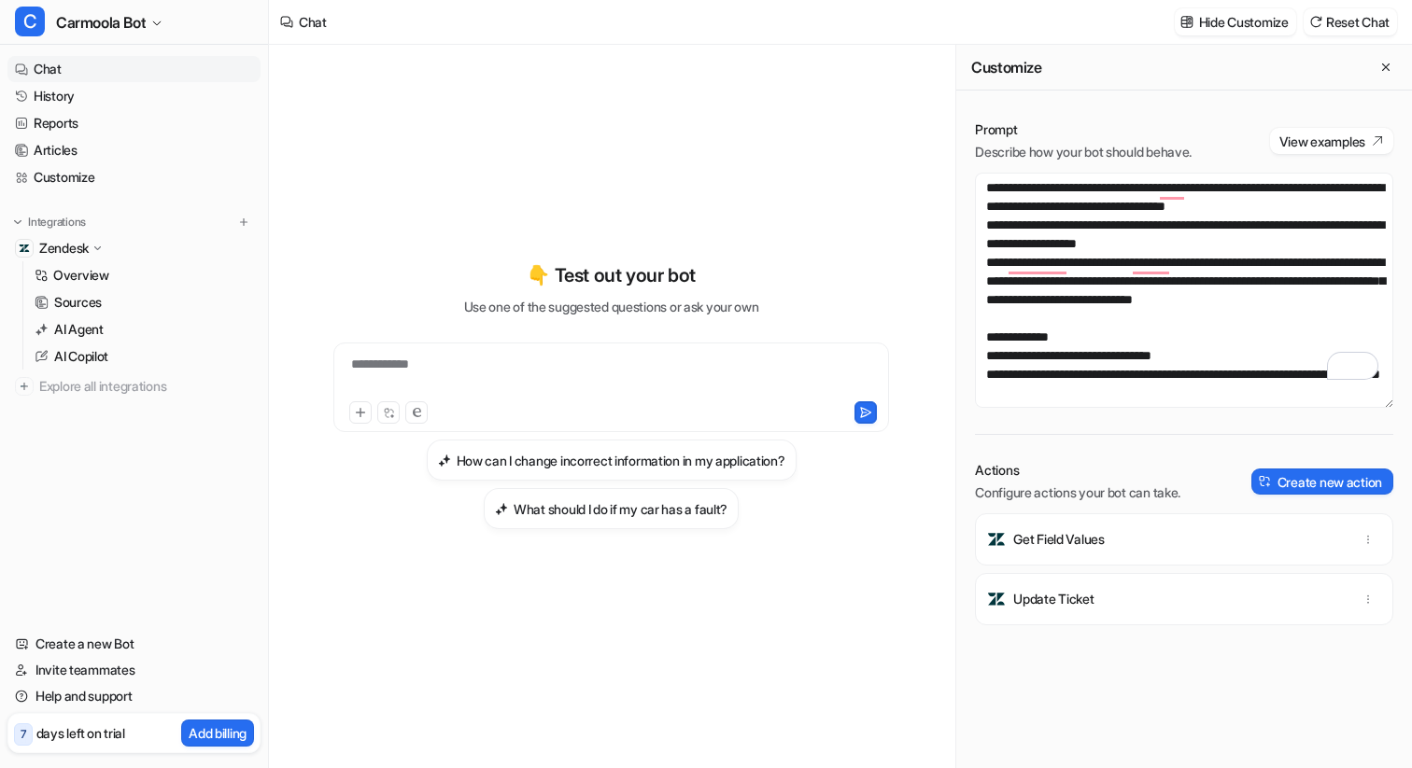
scroll to position [261, 0]
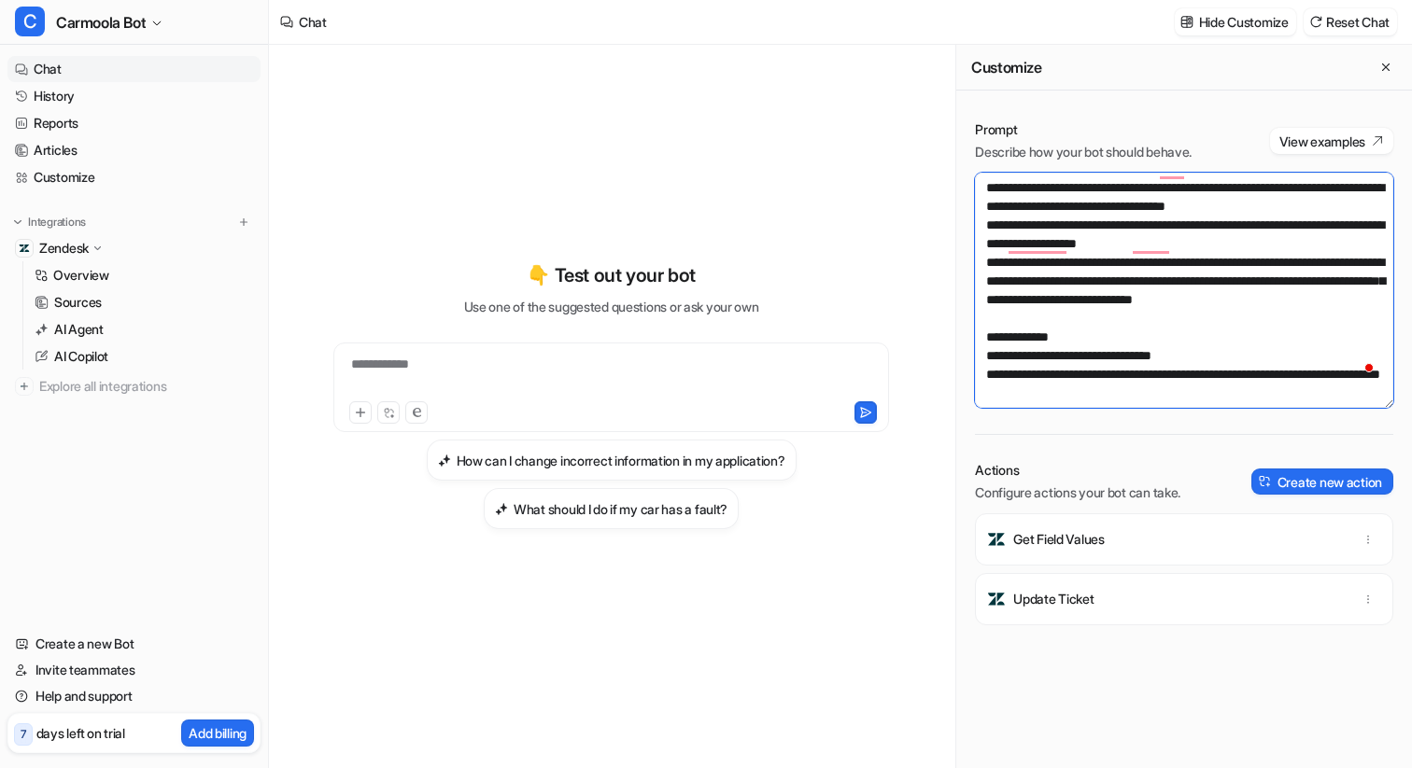
click at [1112, 391] on textarea "**********" at bounding box center [1184, 290] width 418 height 235
